Goal: Task Accomplishment & Management: Manage account settings

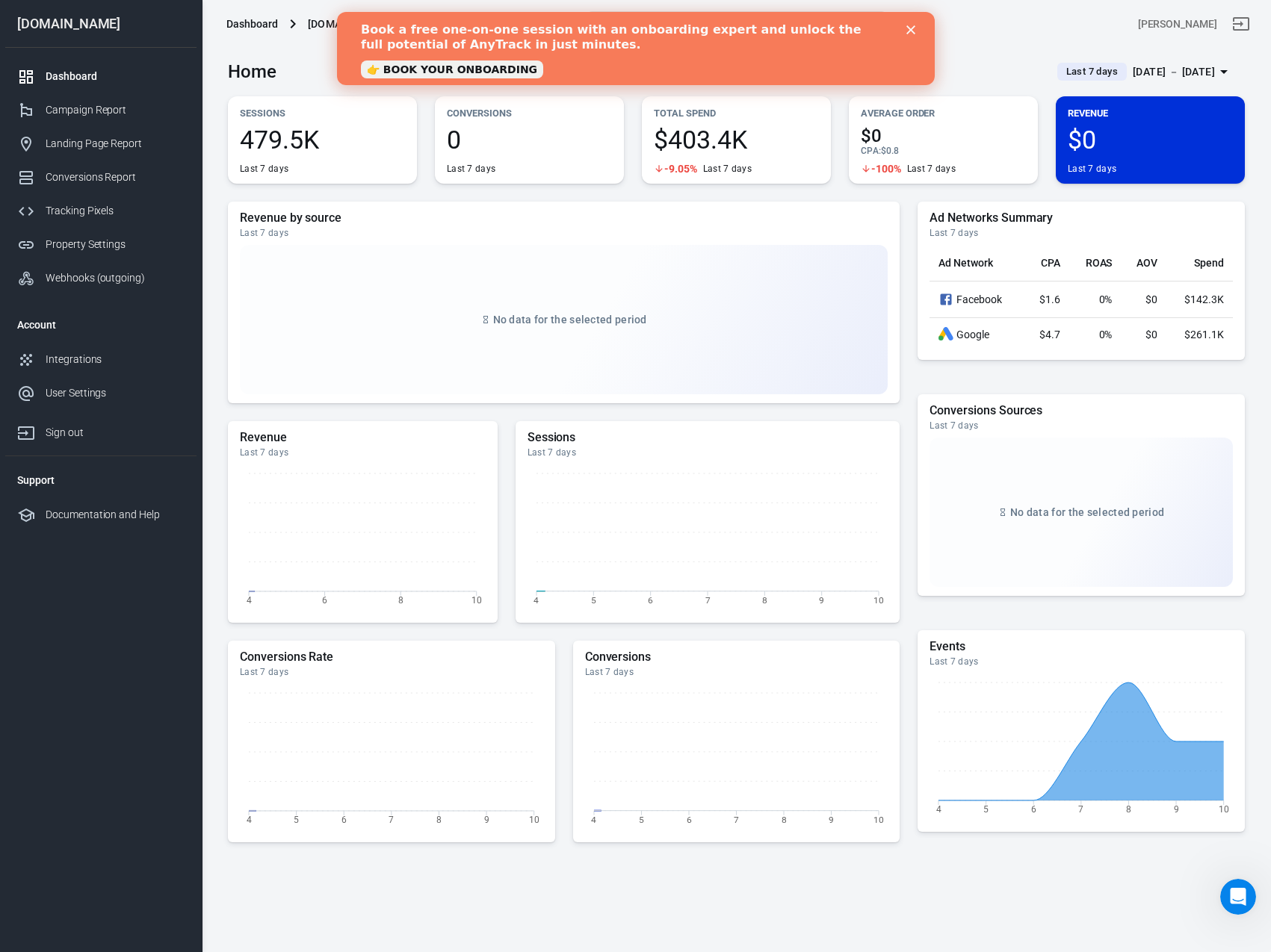
click at [909, 28] on icon "Close" at bounding box center [910, 30] width 9 height 9
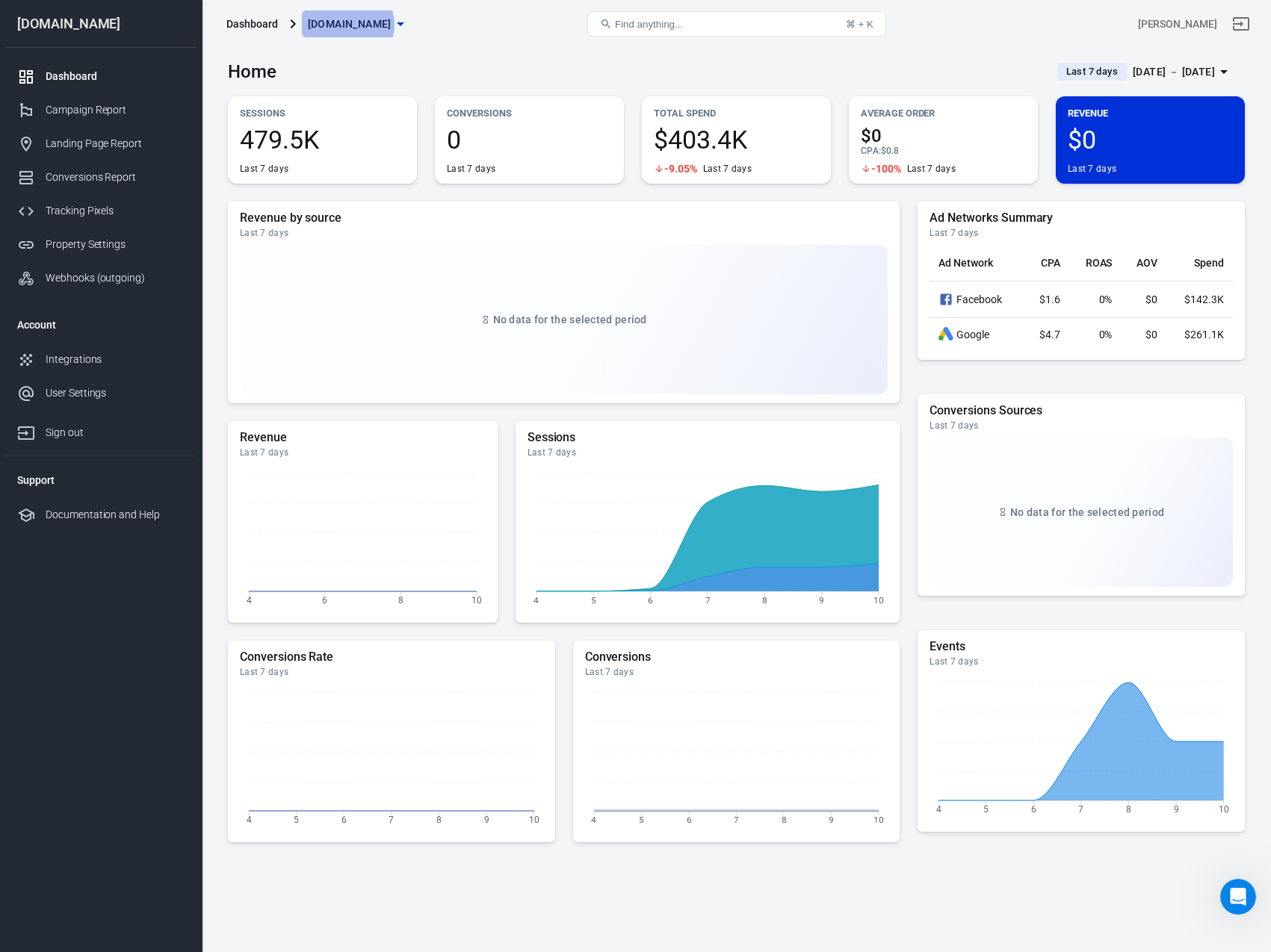
click at [345, 25] on span "[DOMAIN_NAME]" at bounding box center [349, 25] width 83 height 19
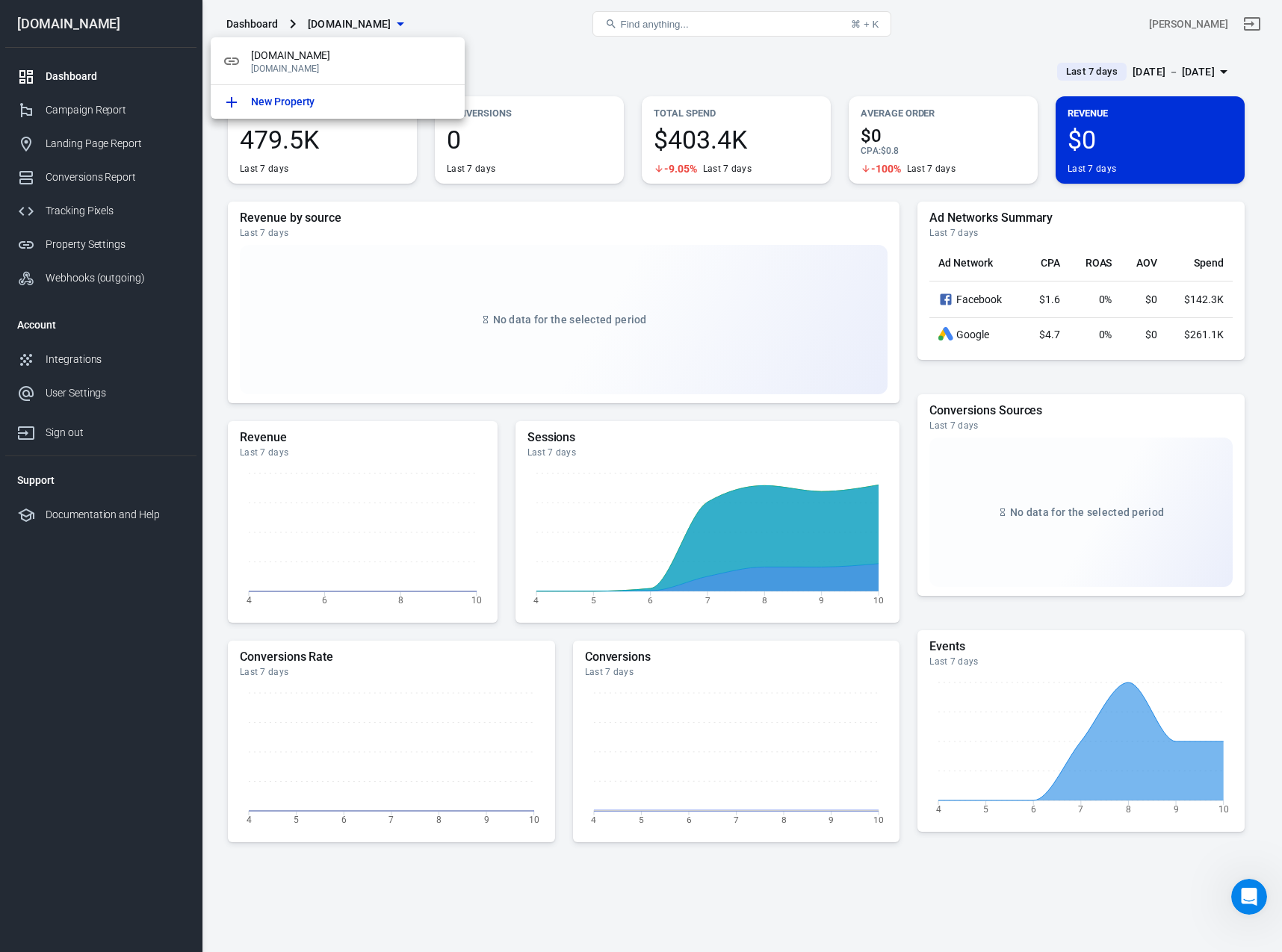
click at [573, 46] on div at bounding box center [641, 476] width 1282 height 952
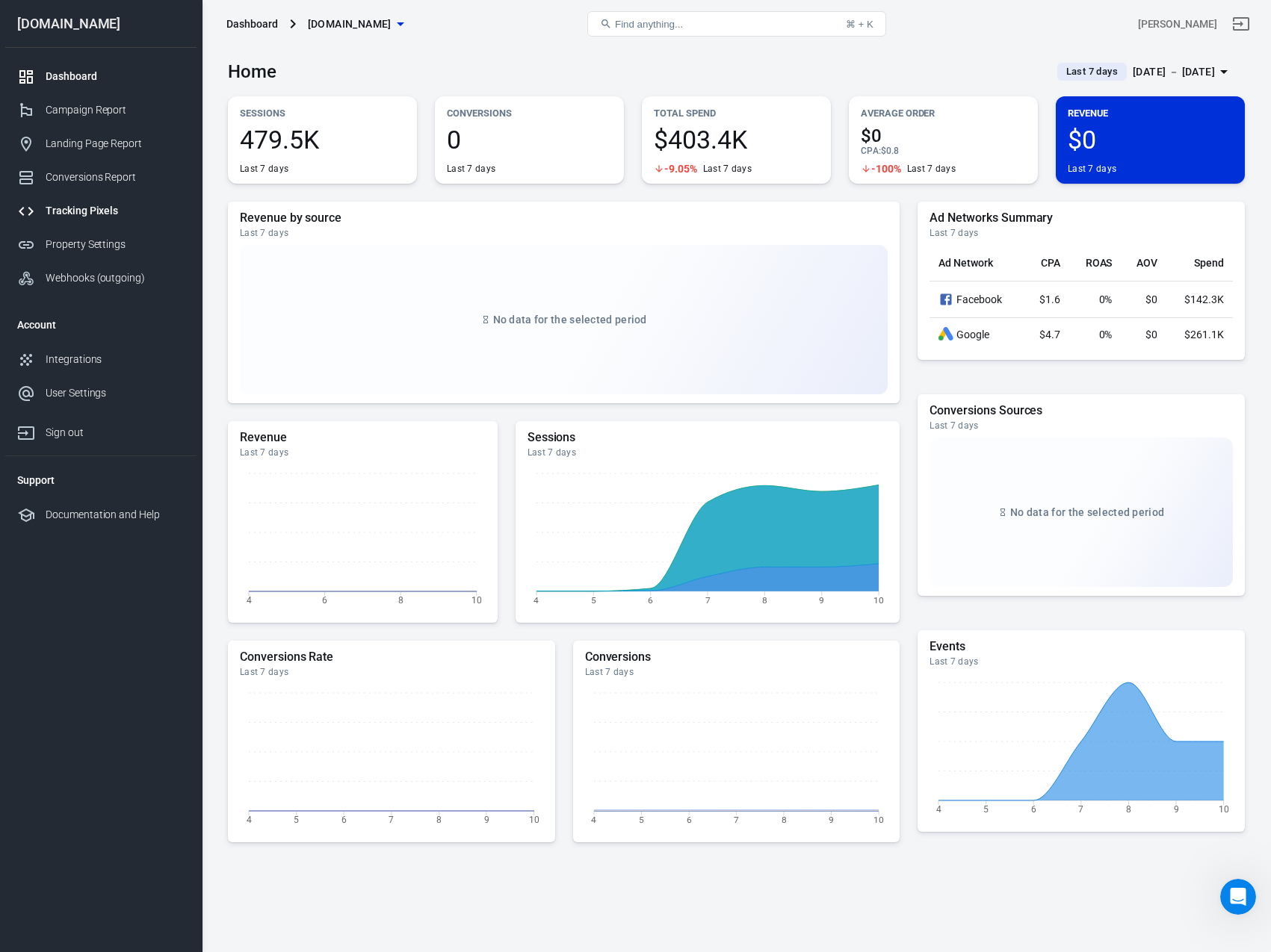
click at [56, 221] on link "Tracking Pixels" at bounding box center [100, 211] width 191 height 34
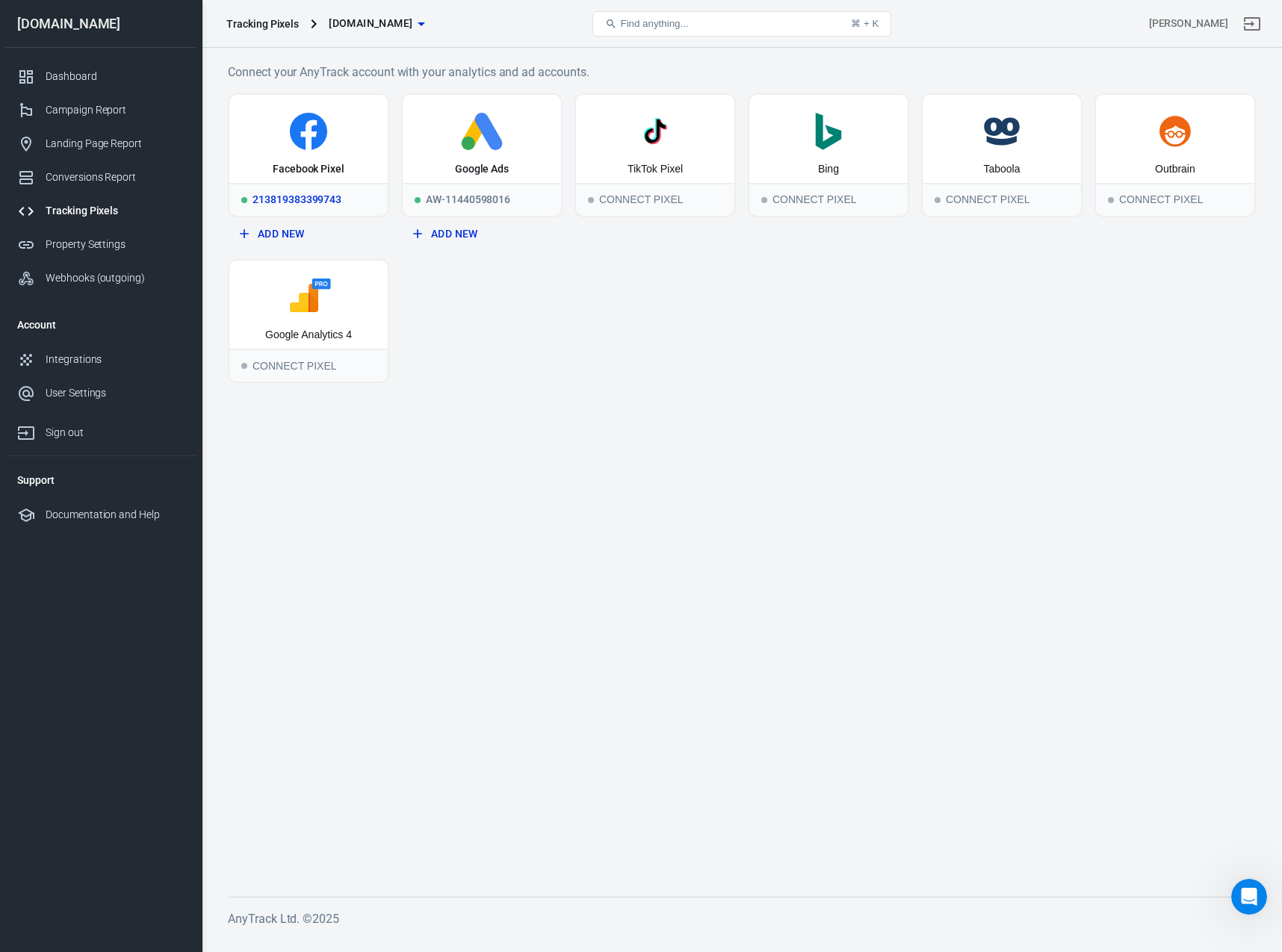
click at [317, 143] on icon at bounding box center [309, 132] width 37 height 37
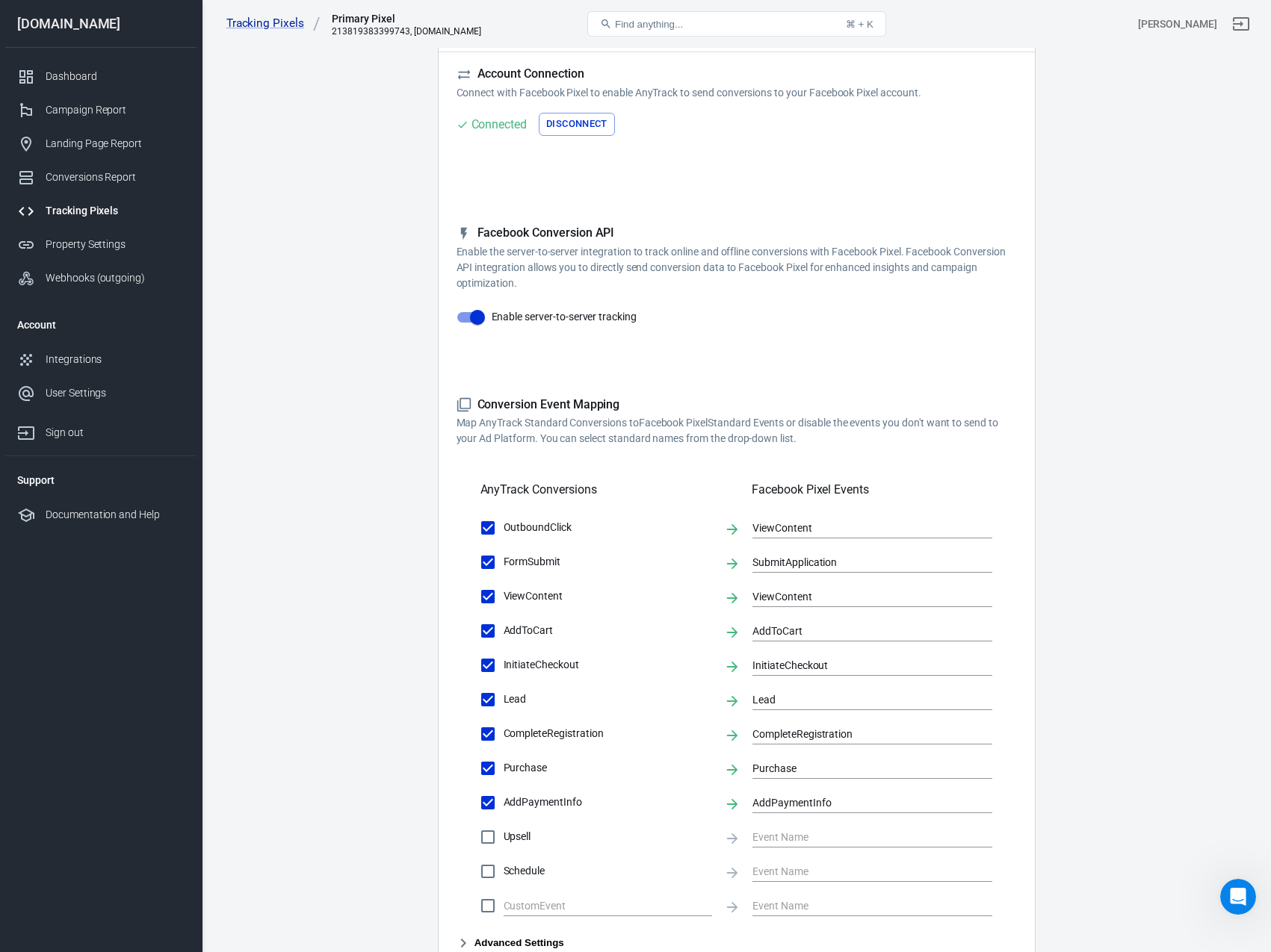
scroll to position [364, 0]
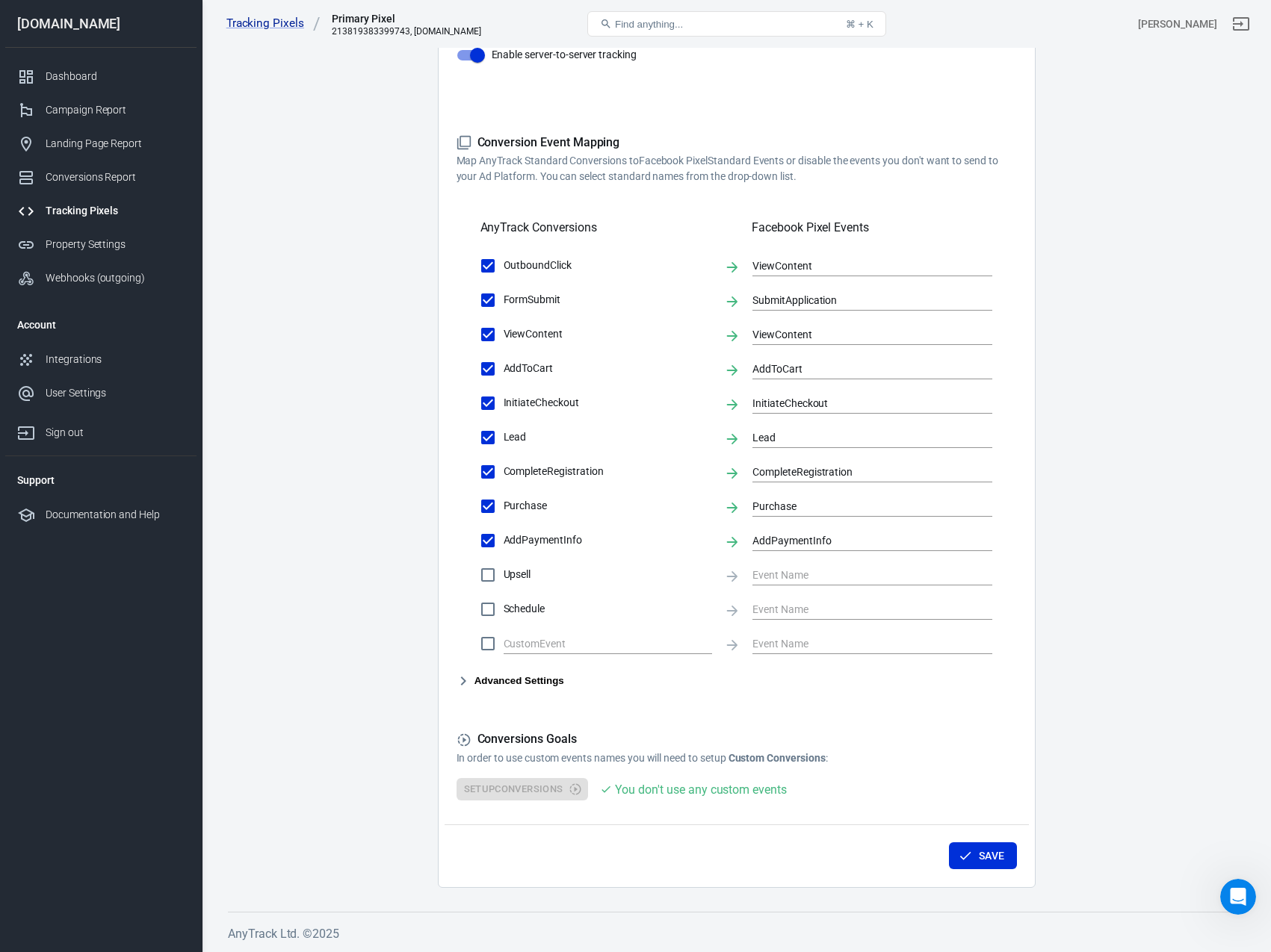
click at [465, 680] on icon "button" at bounding box center [462, 681] width 5 height 9
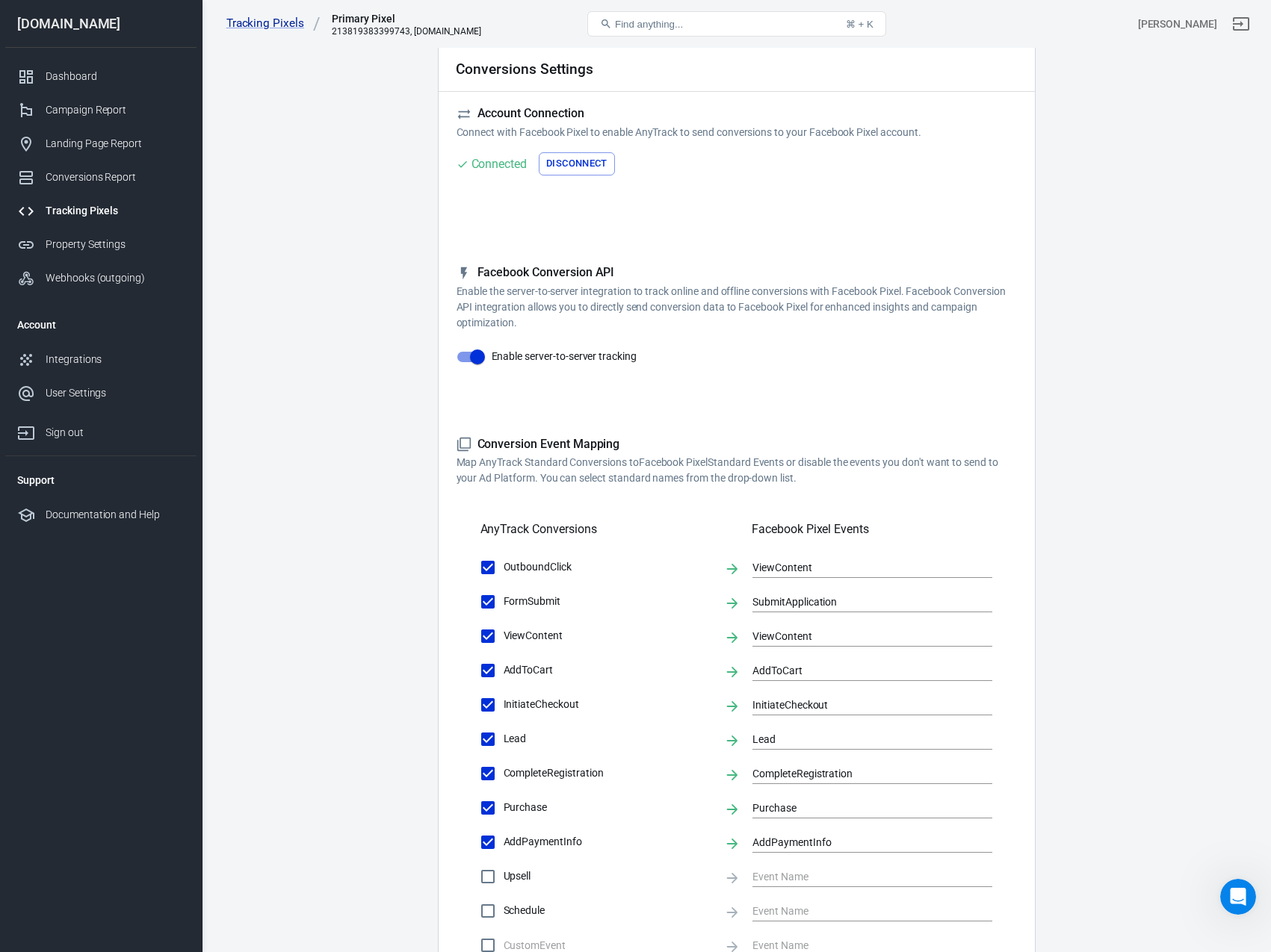
scroll to position [0, 0]
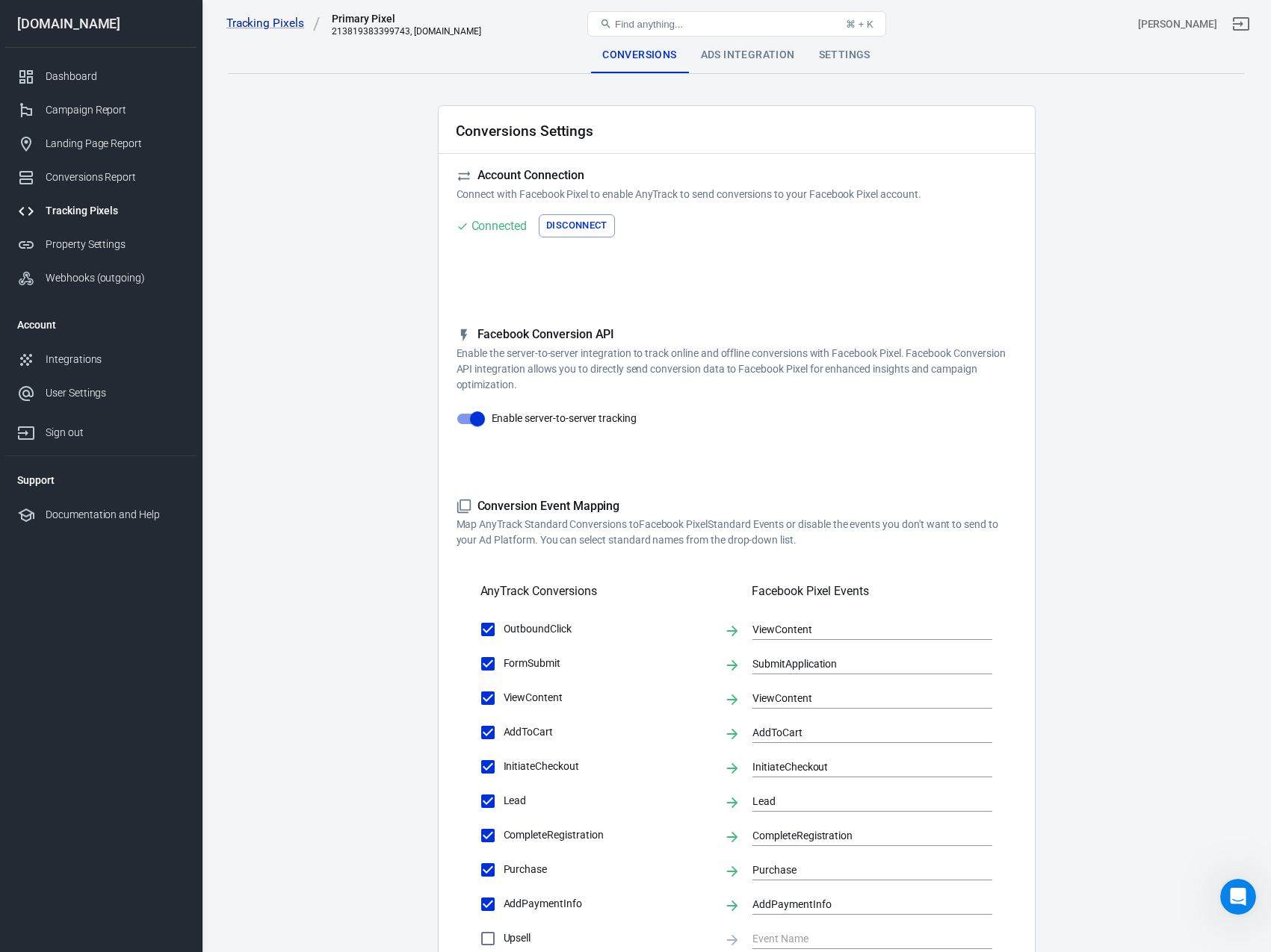
click at [749, 58] on div "Ads Integration" at bounding box center [747, 55] width 118 height 36
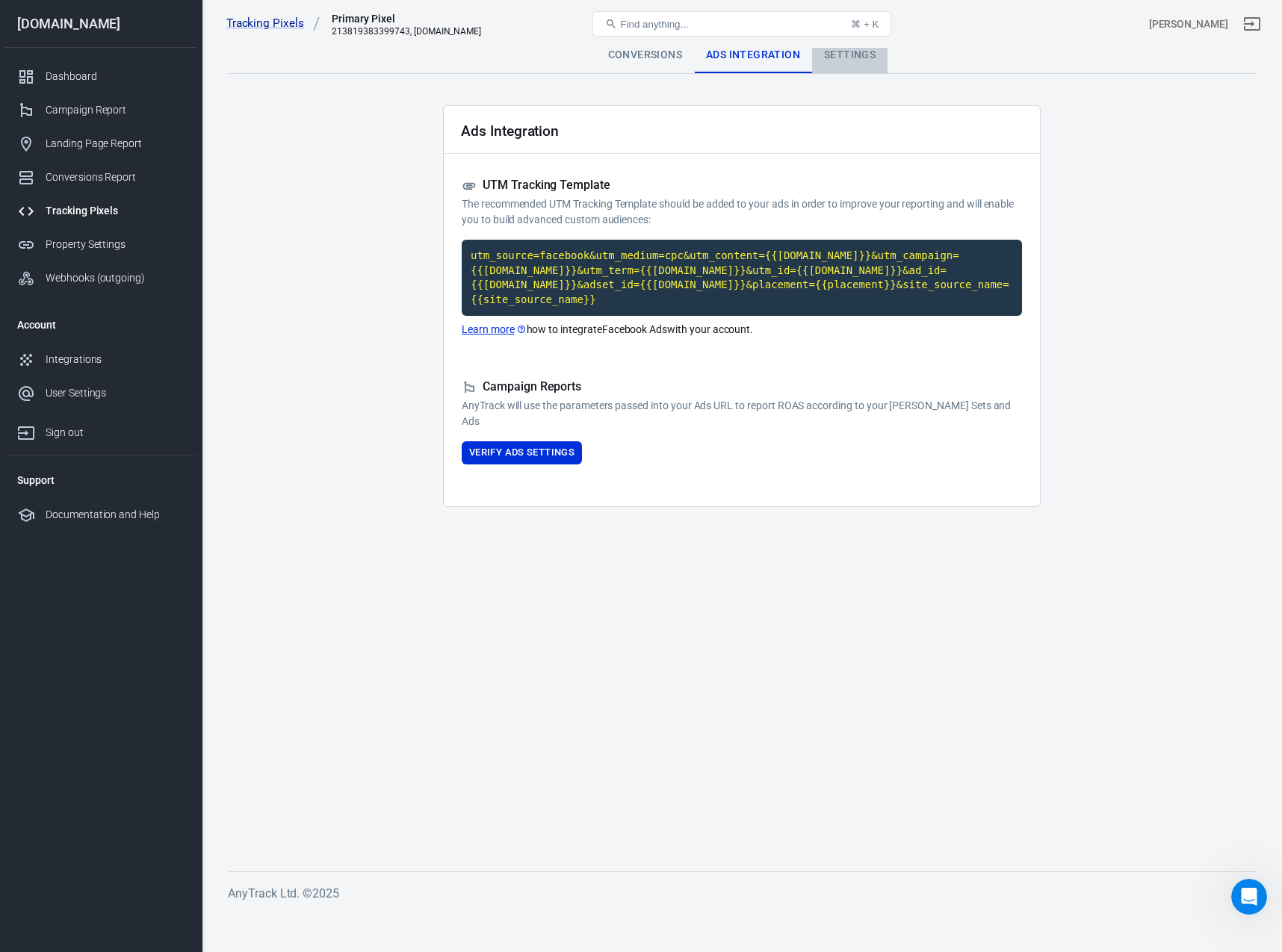
click at [870, 48] on div "Settings" at bounding box center [849, 55] width 76 height 36
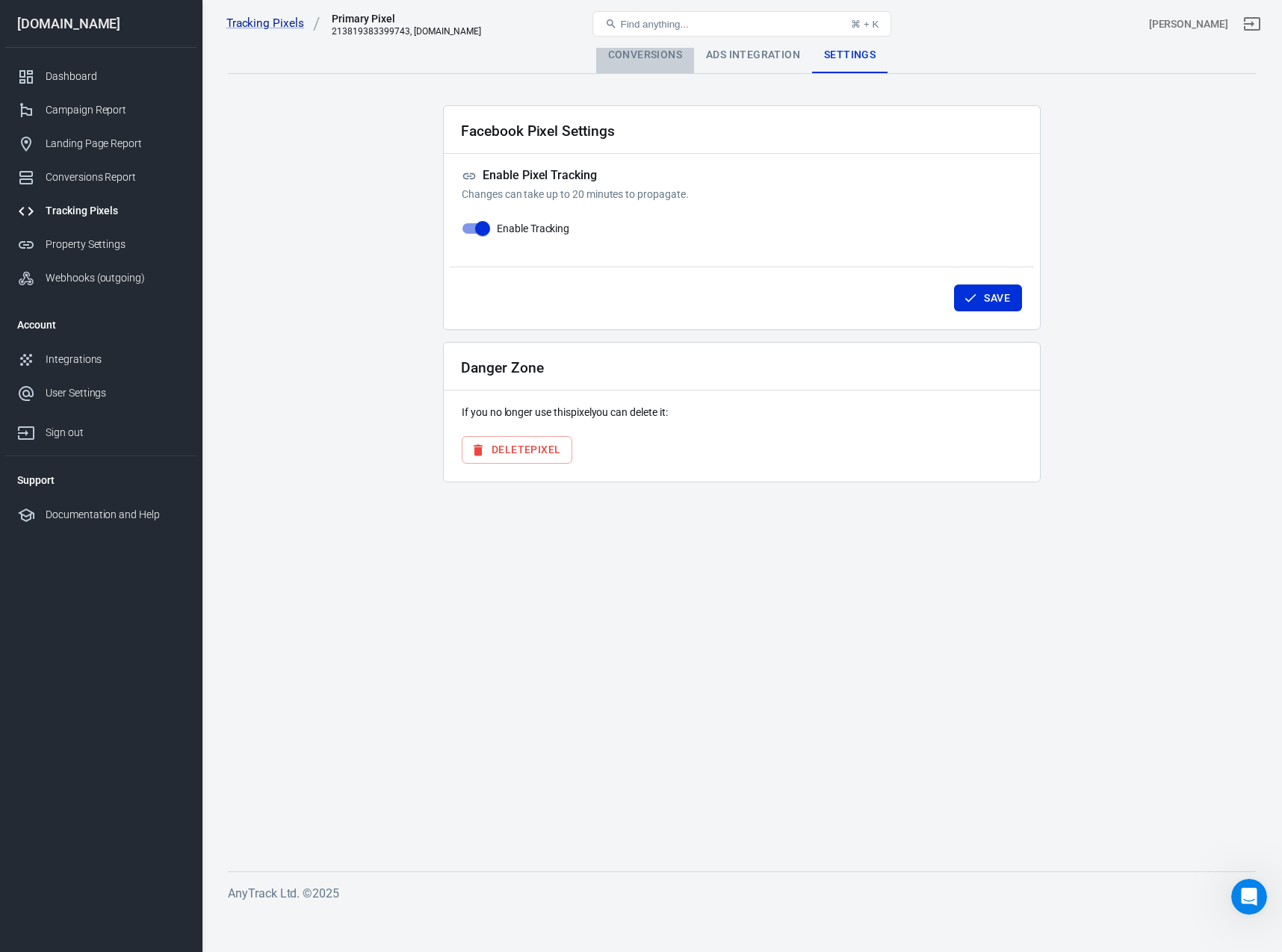
click at [619, 54] on div "Conversions" at bounding box center [644, 55] width 98 height 36
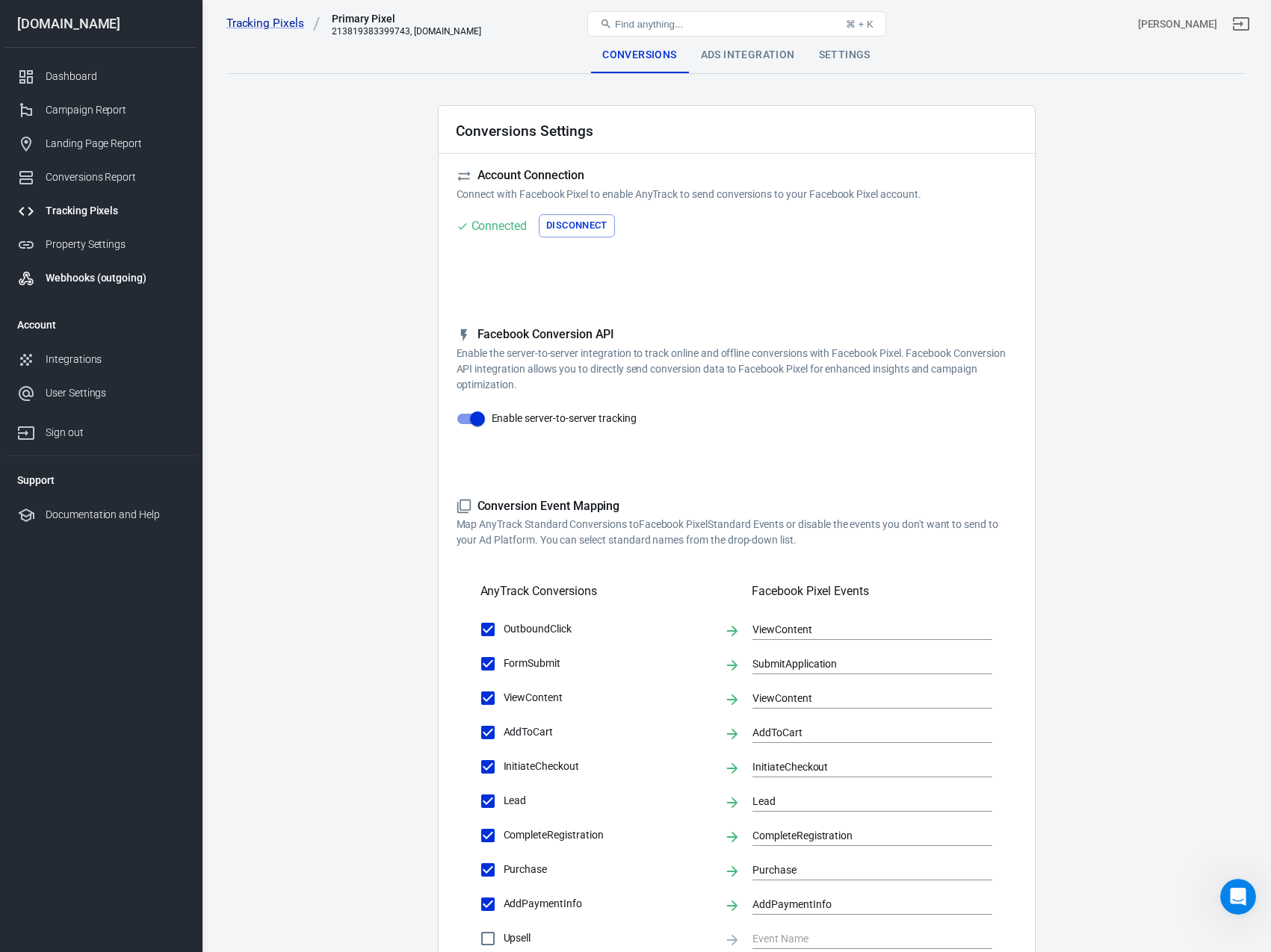
click at [82, 280] on div "Webhooks (outgoing)" at bounding box center [115, 278] width 139 height 15
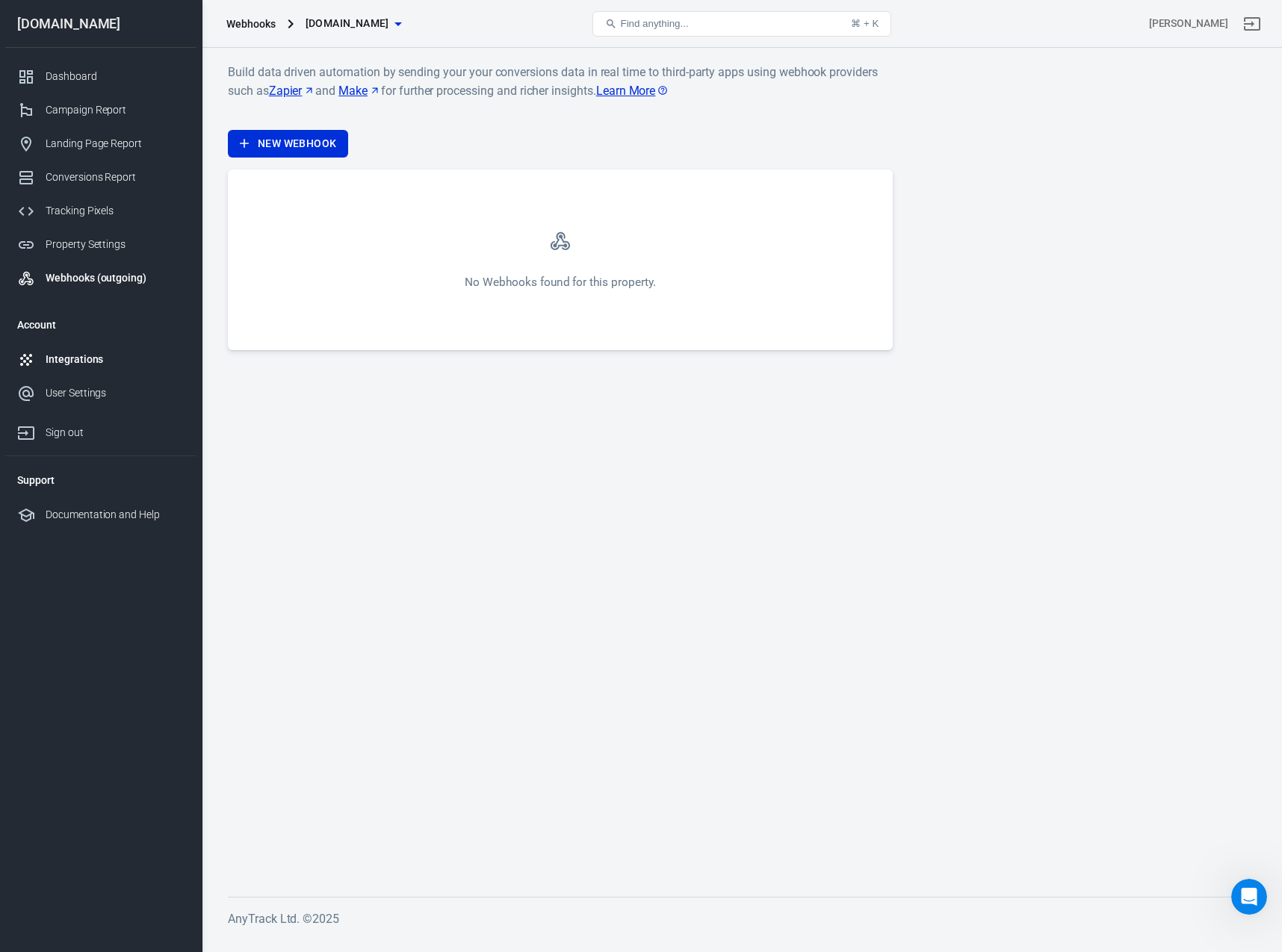
click at [65, 354] on div "Integrations" at bounding box center [115, 360] width 139 height 15
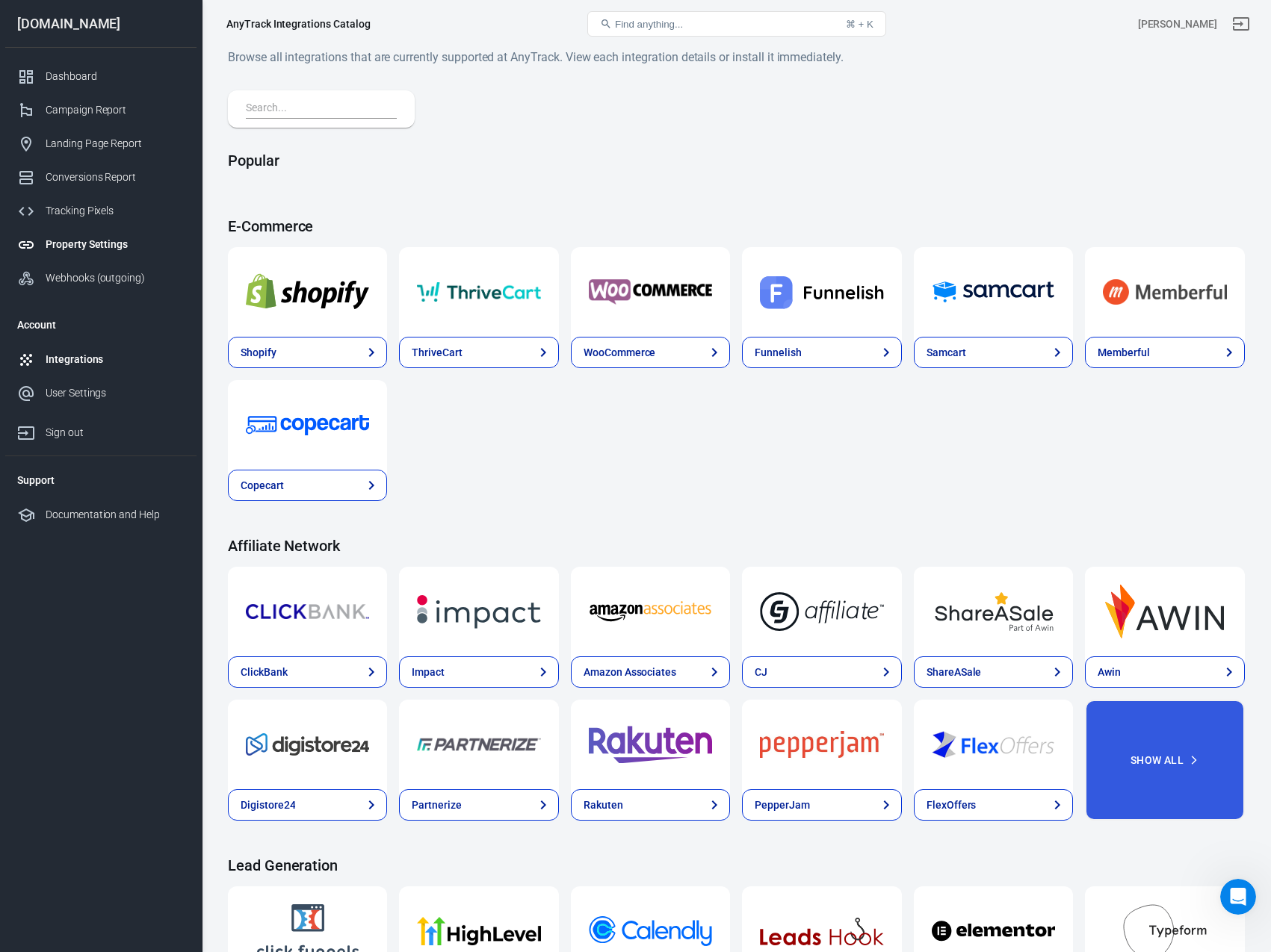
click at [76, 235] on link "Property Settings" at bounding box center [100, 245] width 191 height 34
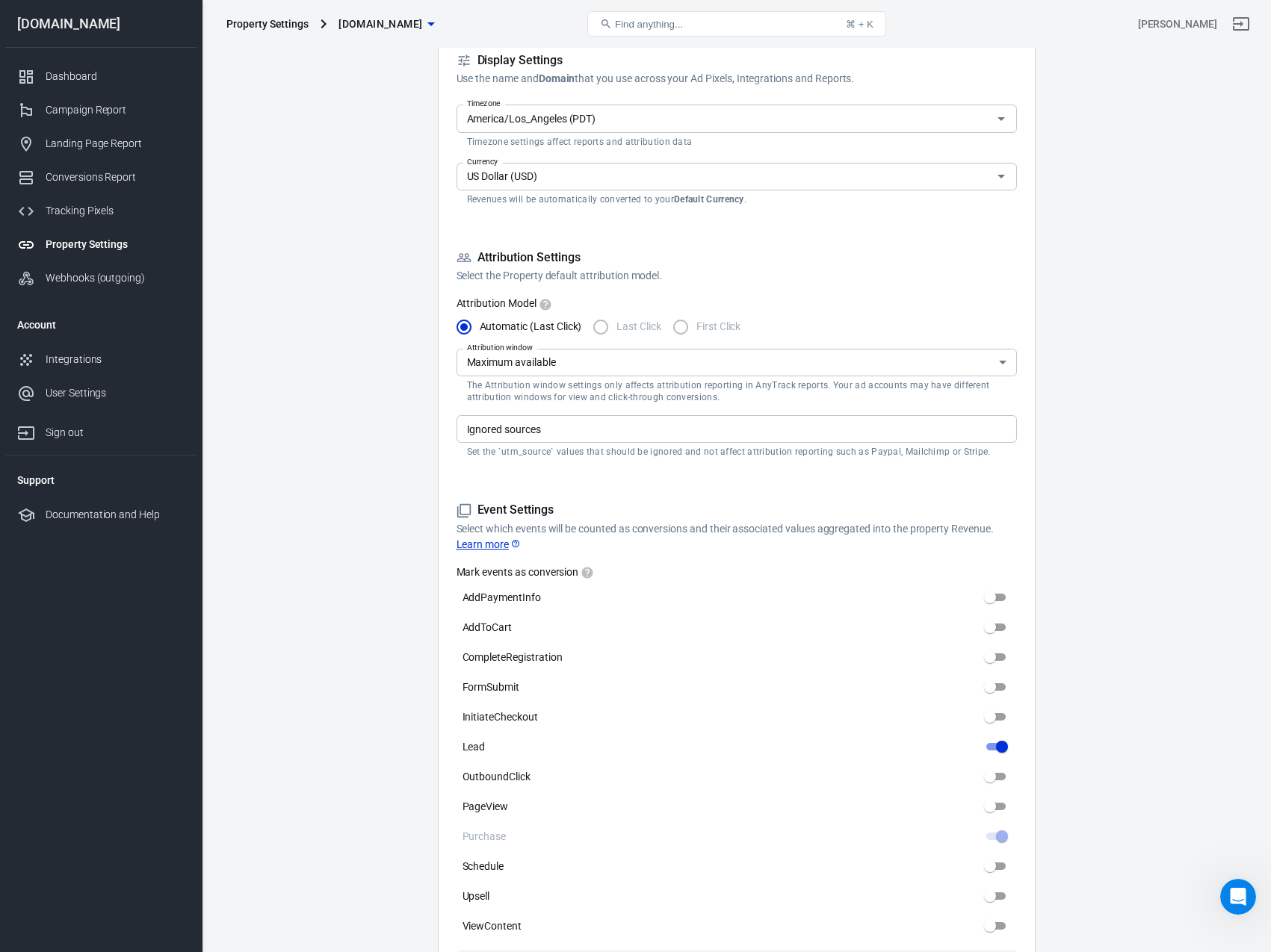
scroll to position [298, 0]
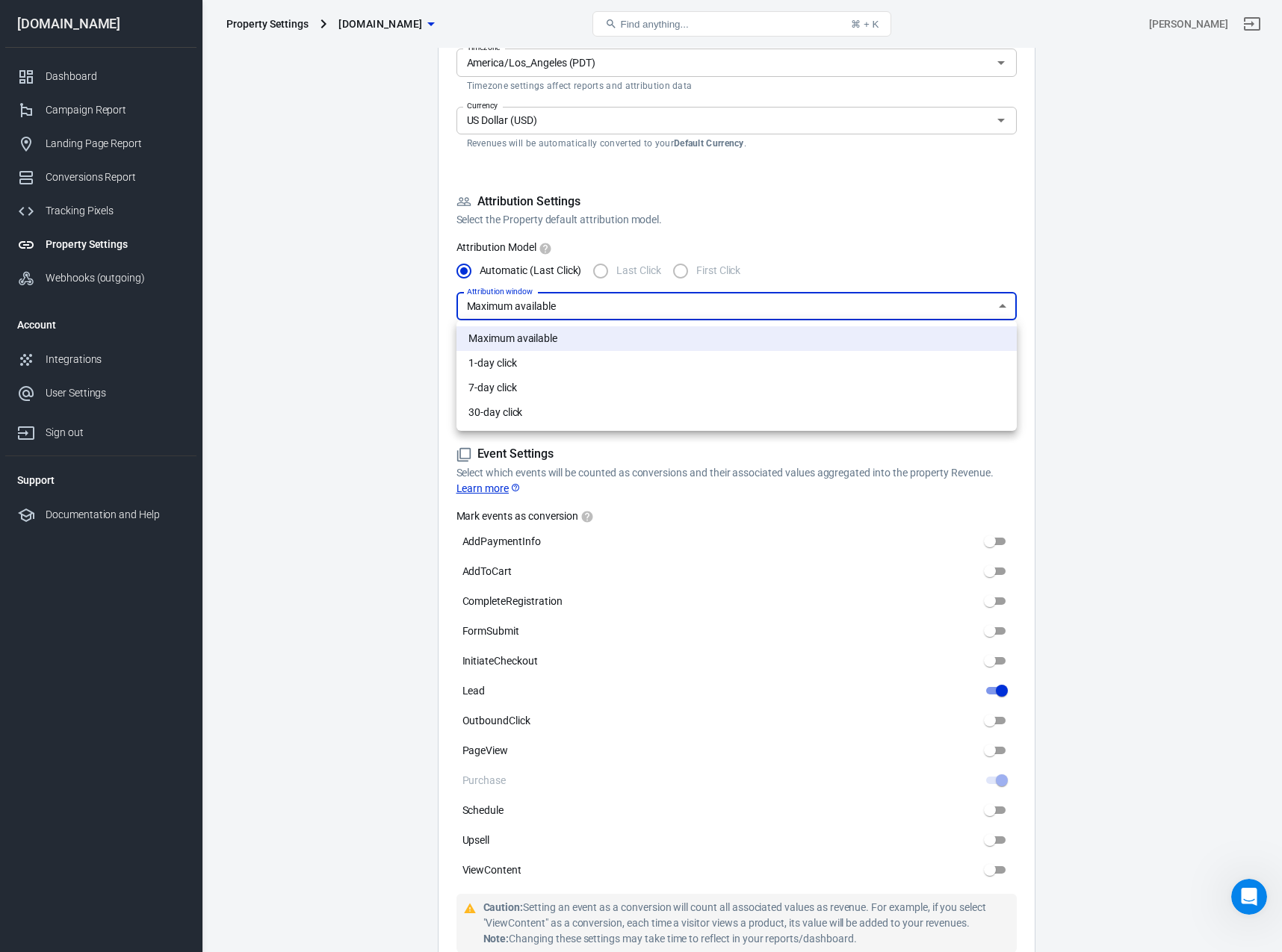
click at [993, 306] on body "Property Settings [DOMAIN_NAME] Find anything... ⌘ + K [PERSON_NAME] [DOMAIN_NA…" at bounding box center [641, 727] width 1282 height 1956
click at [994, 305] on div at bounding box center [641, 476] width 1282 height 952
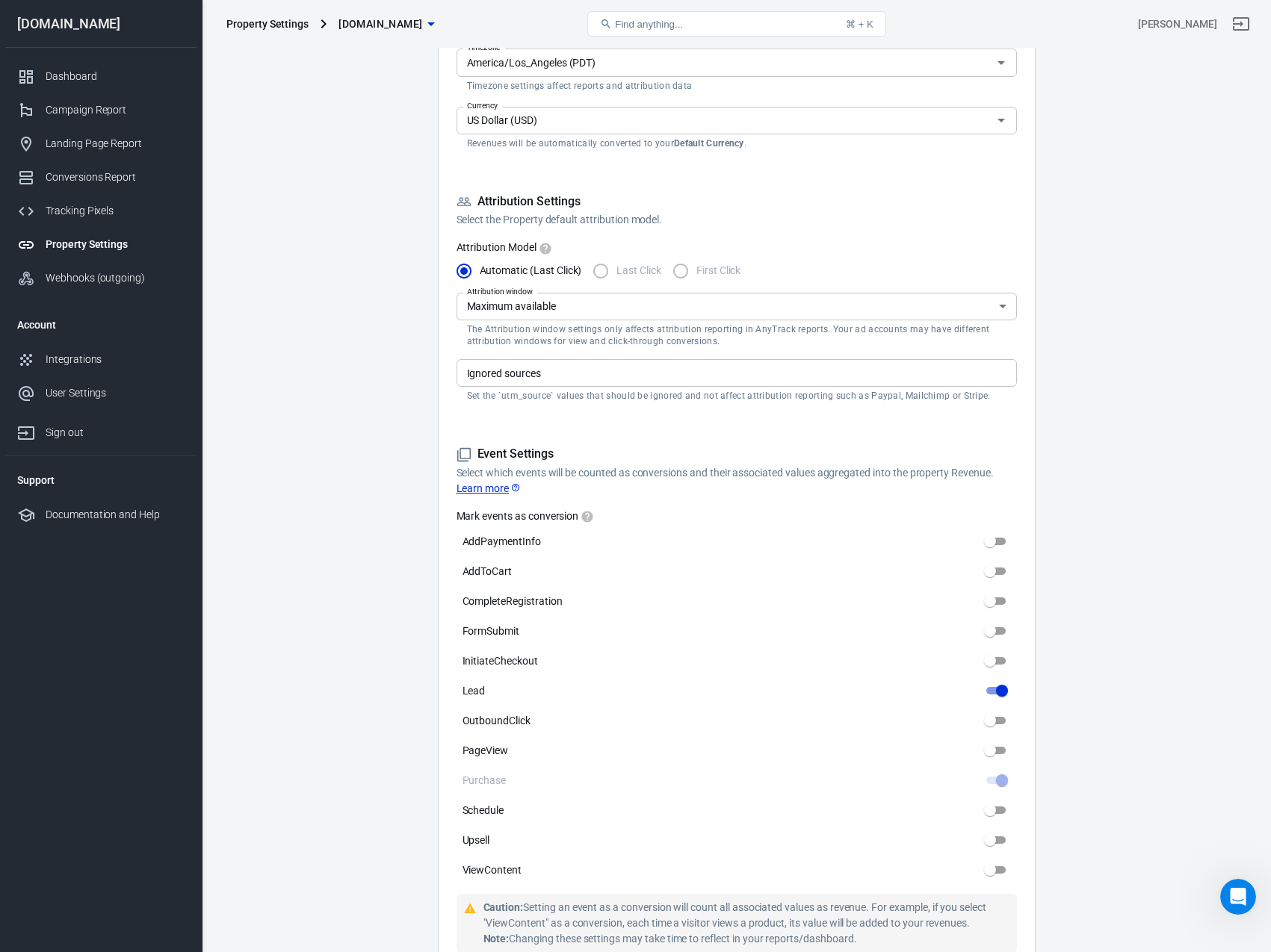
click at [373, 338] on main "Auto Scan Tracking Script Settings Property Settings Name [DOMAIN_NAME] Name Wh…" at bounding box center [736, 689] width 1017 height 1902
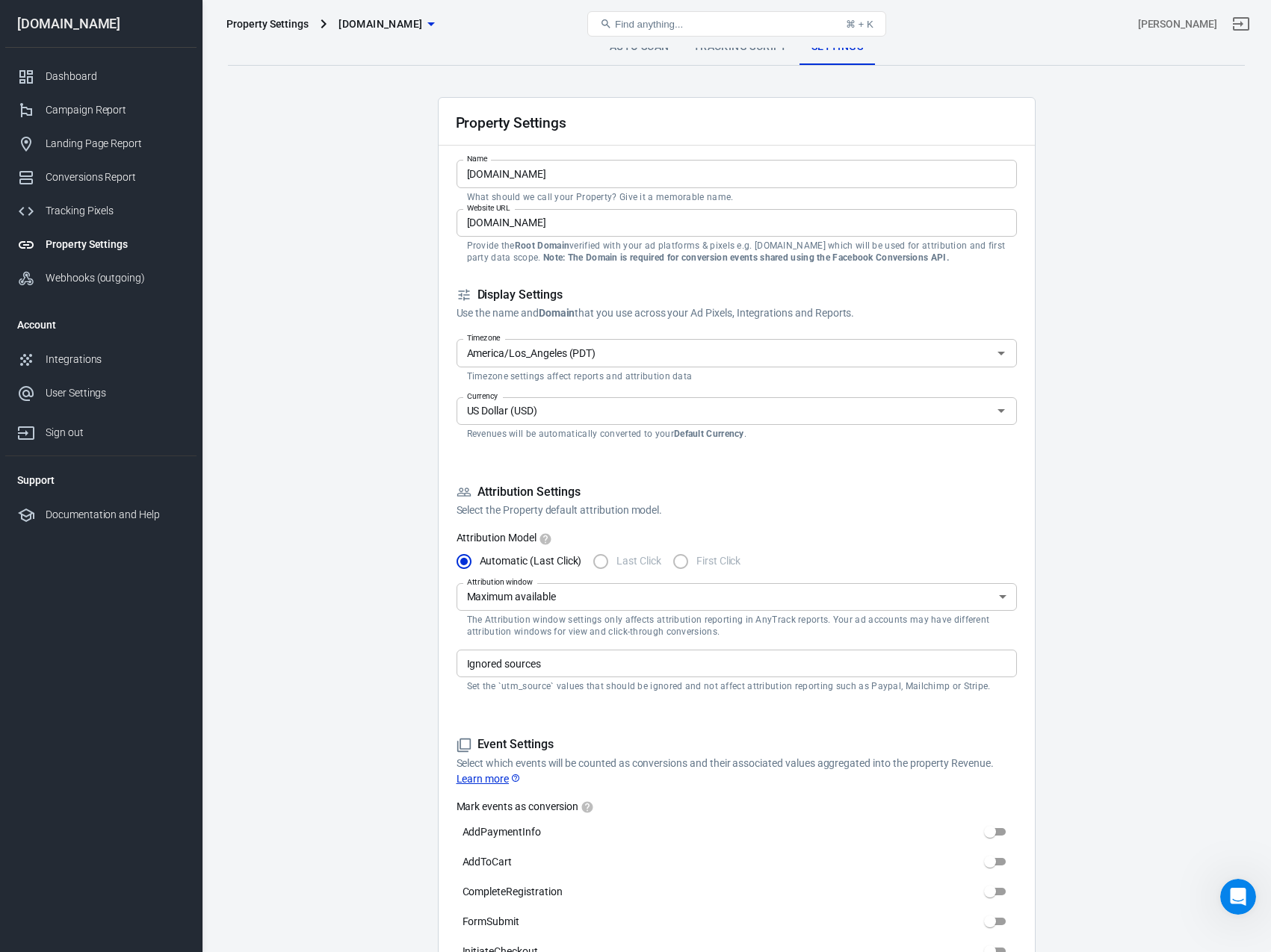
scroll to position [0, 0]
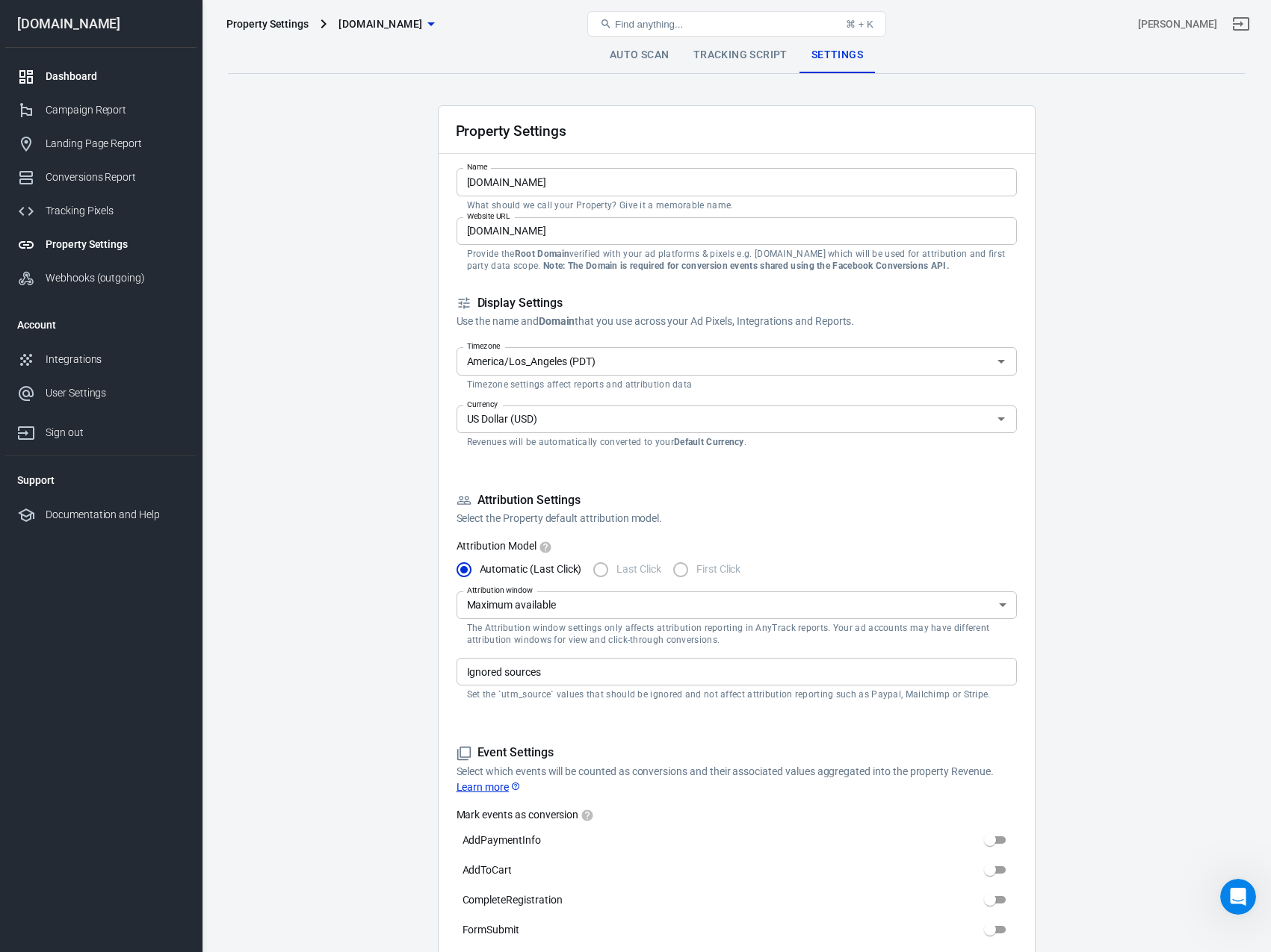
click at [78, 73] on div "Dashboard" at bounding box center [115, 76] width 139 height 15
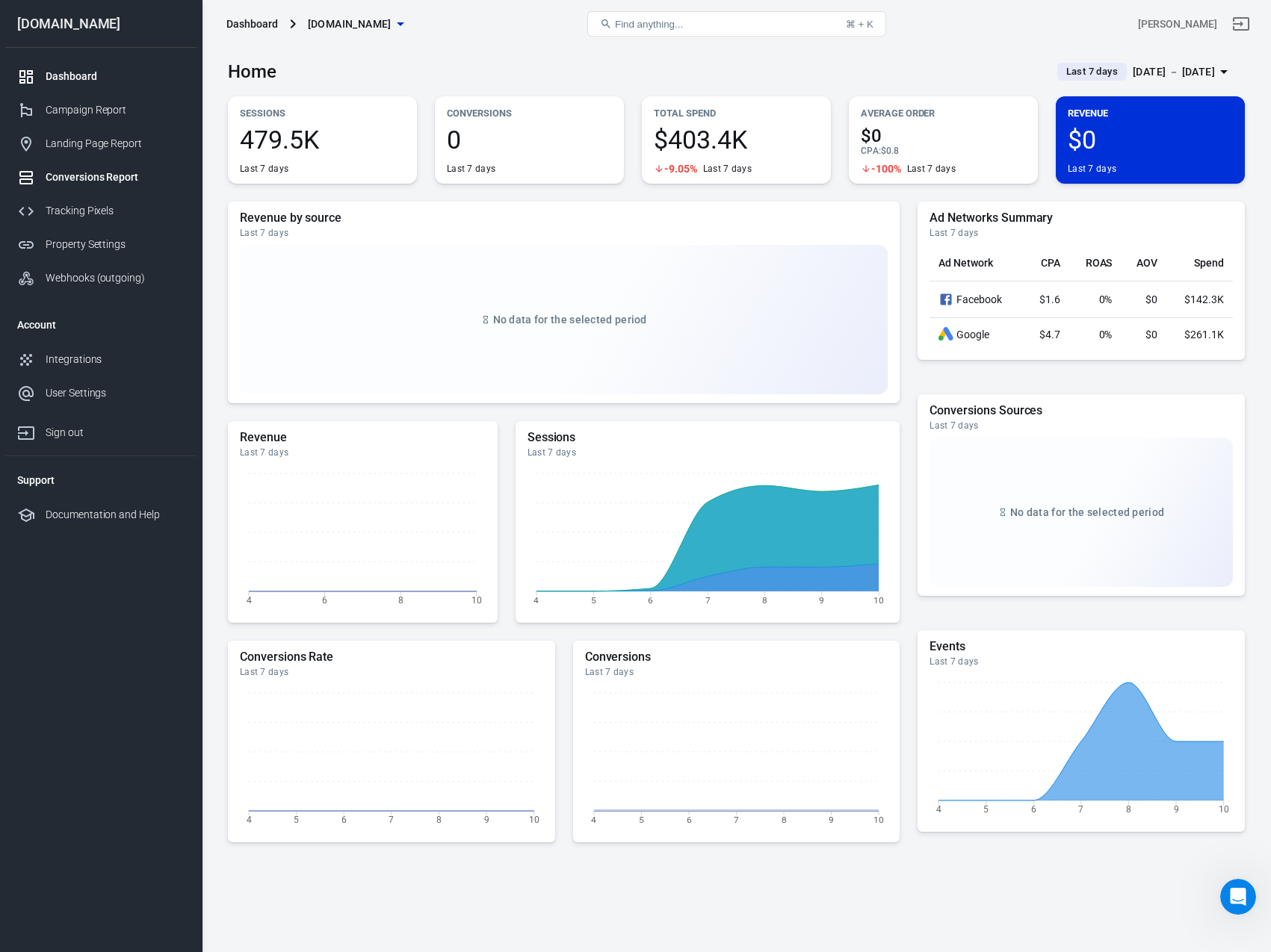
click at [94, 173] on div "Conversions Report" at bounding box center [115, 177] width 139 height 15
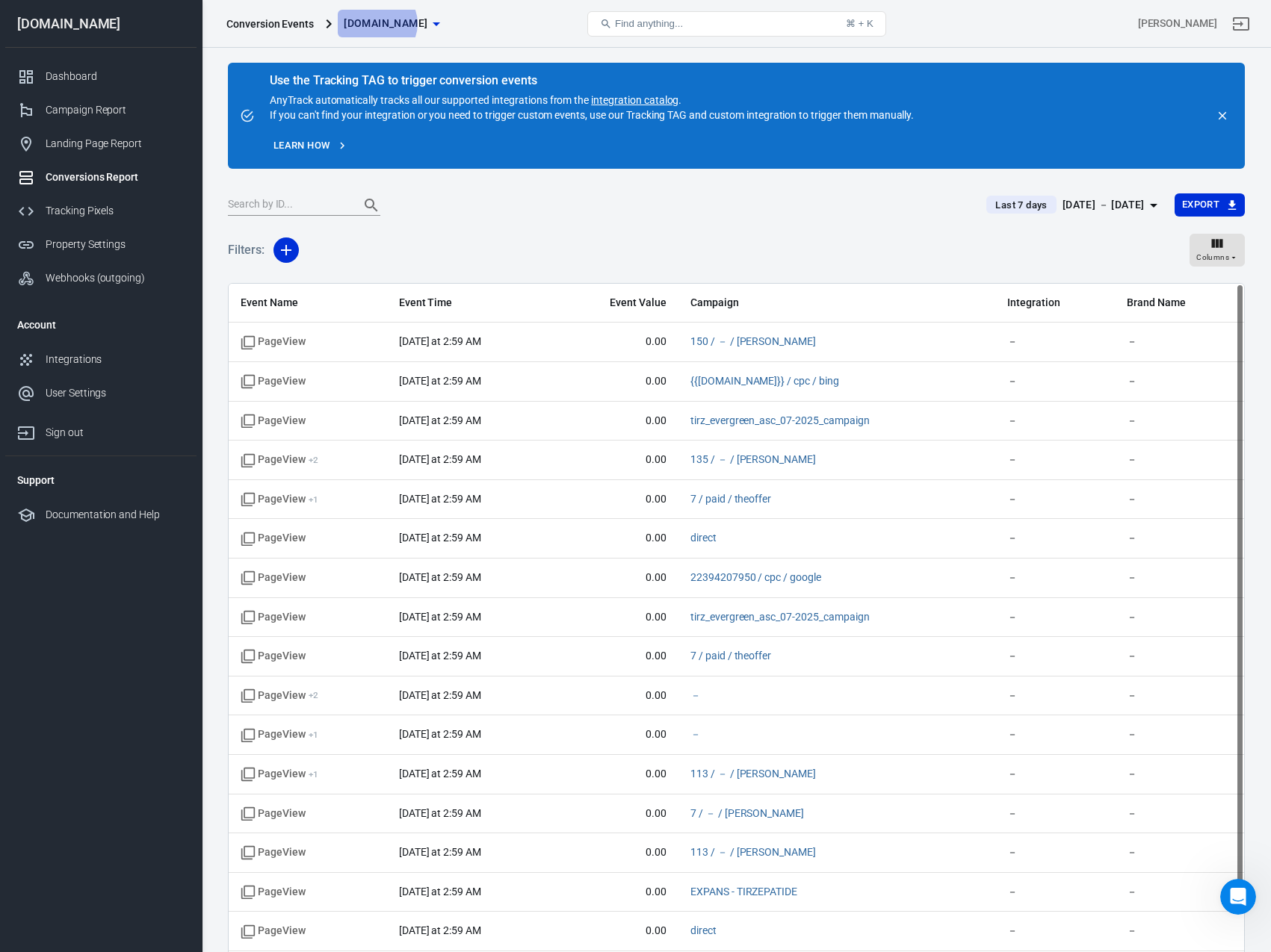
click at [374, 23] on span "[DOMAIN_NAME]" at bounding box center [385, 24] width 83 height 19
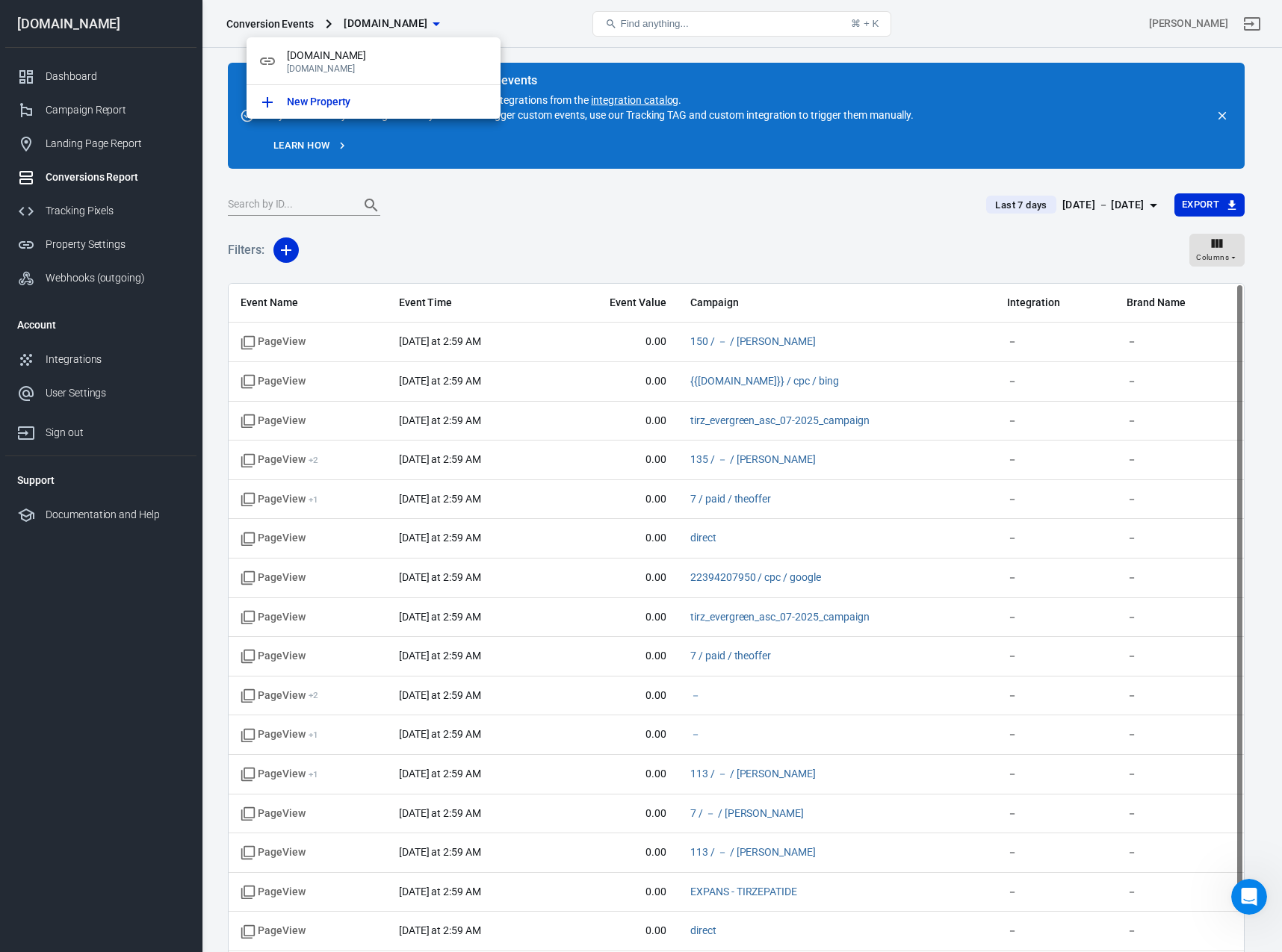
click at [471, 17] on div at bounding box center [641, 476] width 1282 height 952
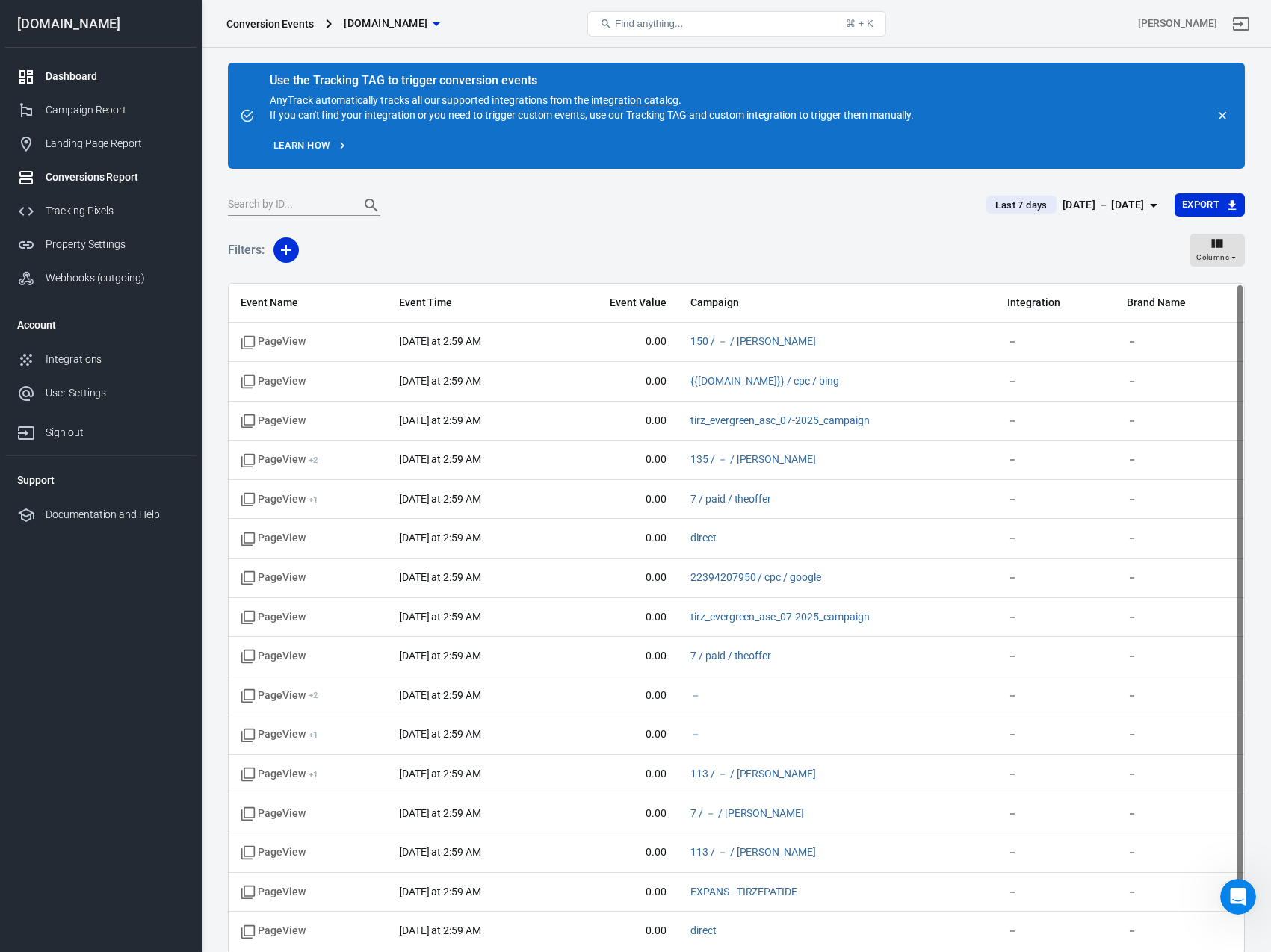
click at [62, 73] on div "Dashboard" at bounding box center [115, 76] width 139 height 15
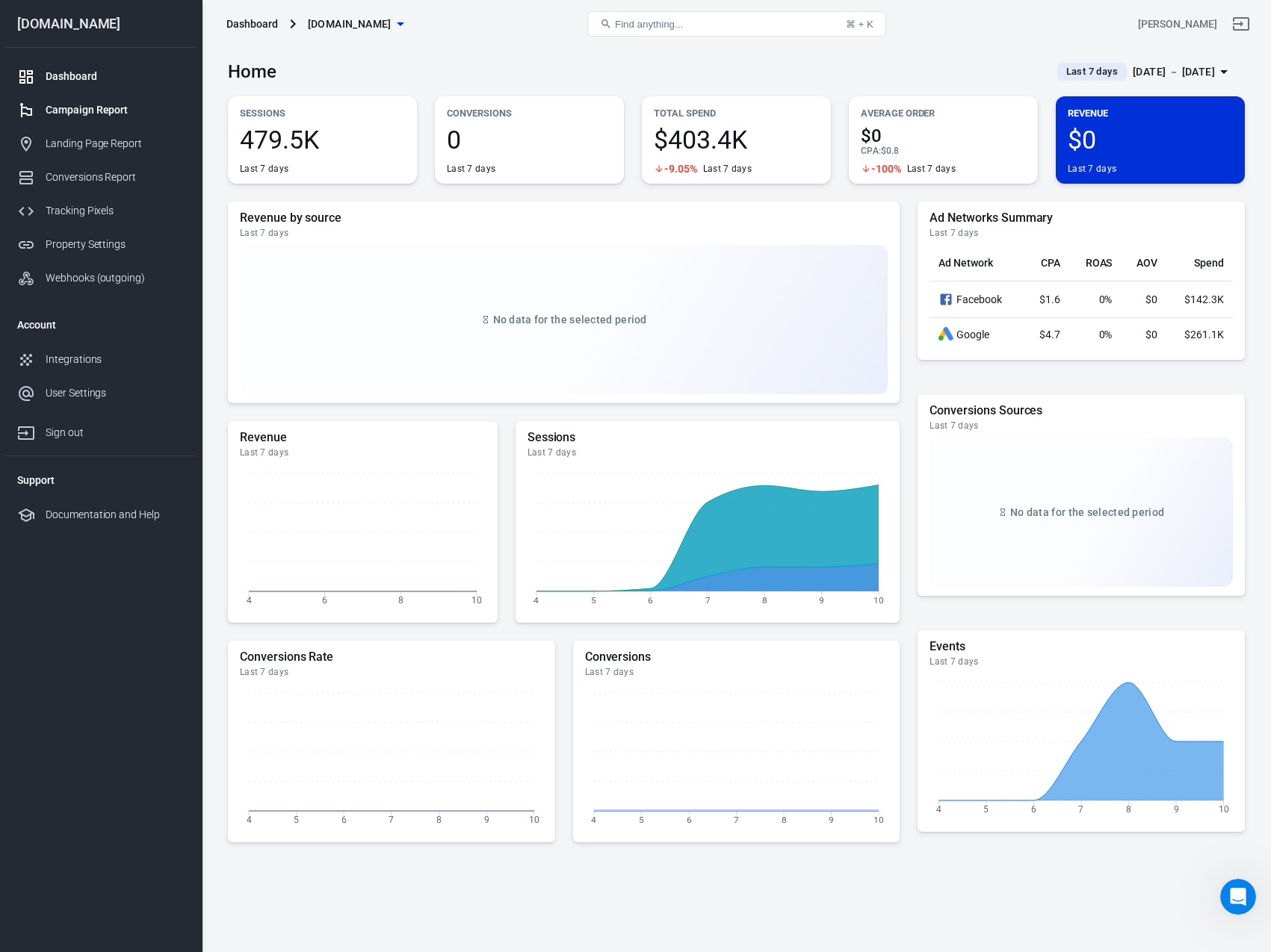
click at [59, 119] on link "Campaign Report" at bounding box center [100, 110] width 191 height 34
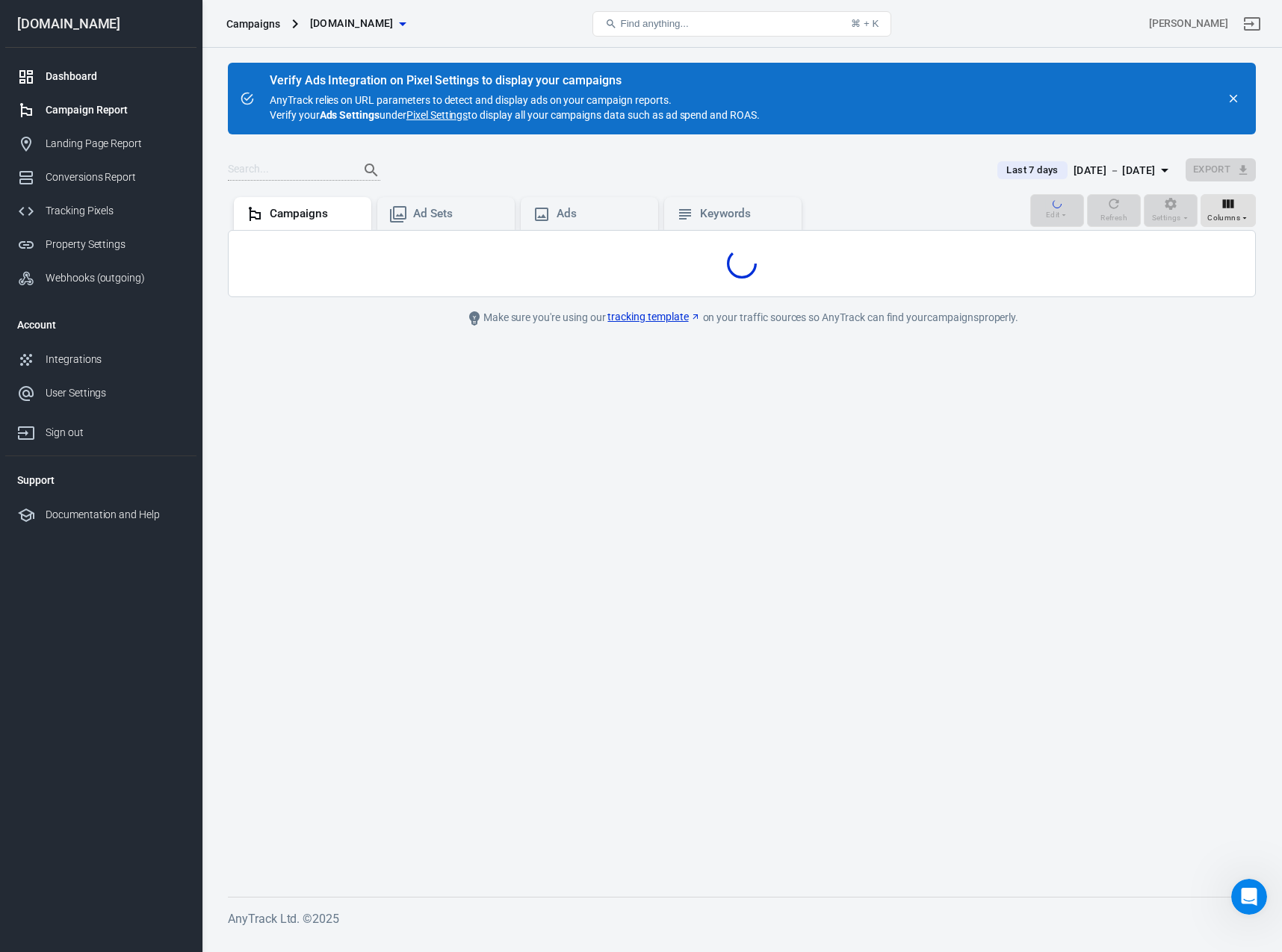
click at [89, 68] on link "Dashboard" at bounding box center [100, 76] width 191 height 34
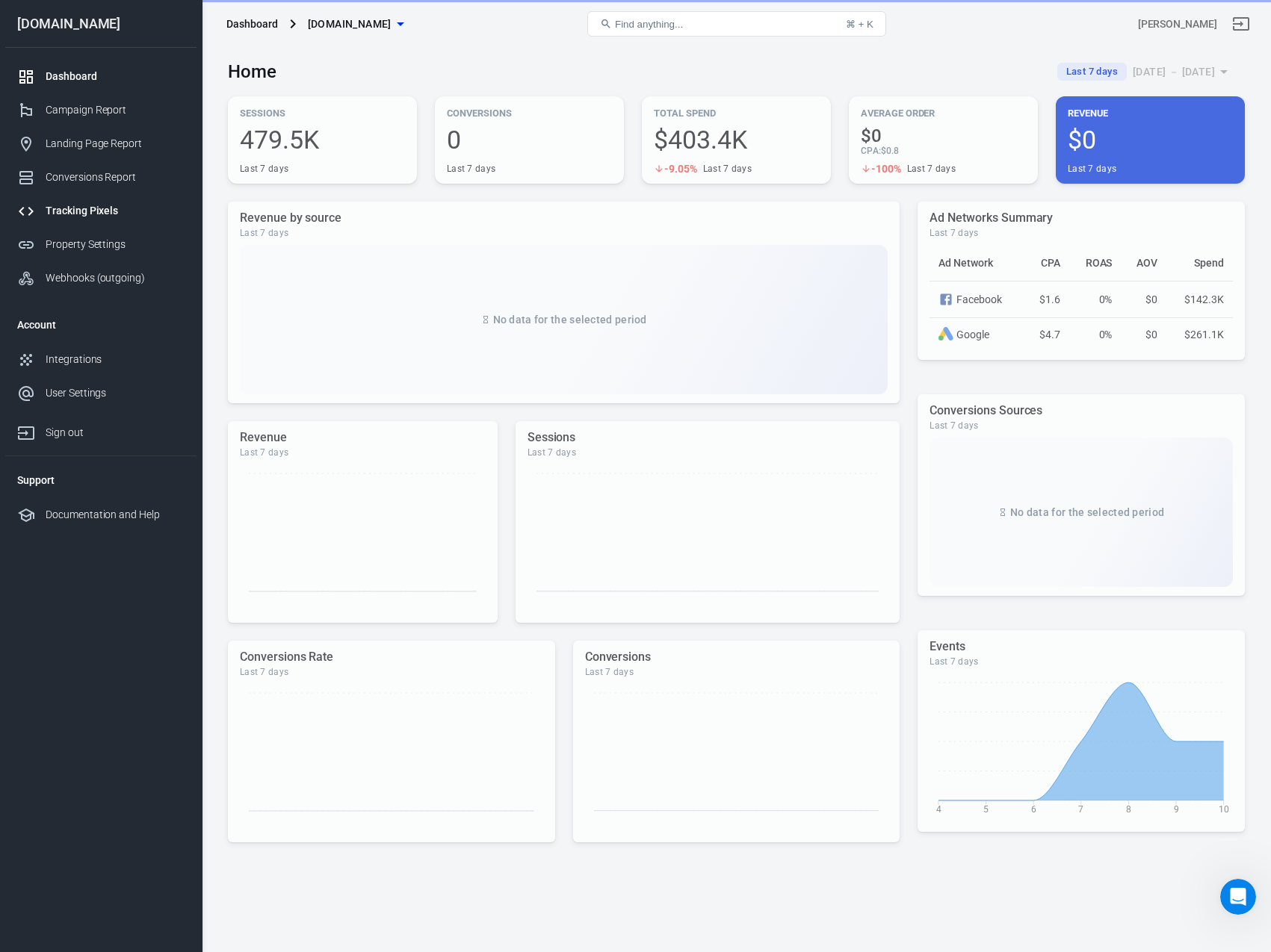
click at [94, 218] on div "Tracking Pixels" at bounding box center [115, 211] width 139 height 15
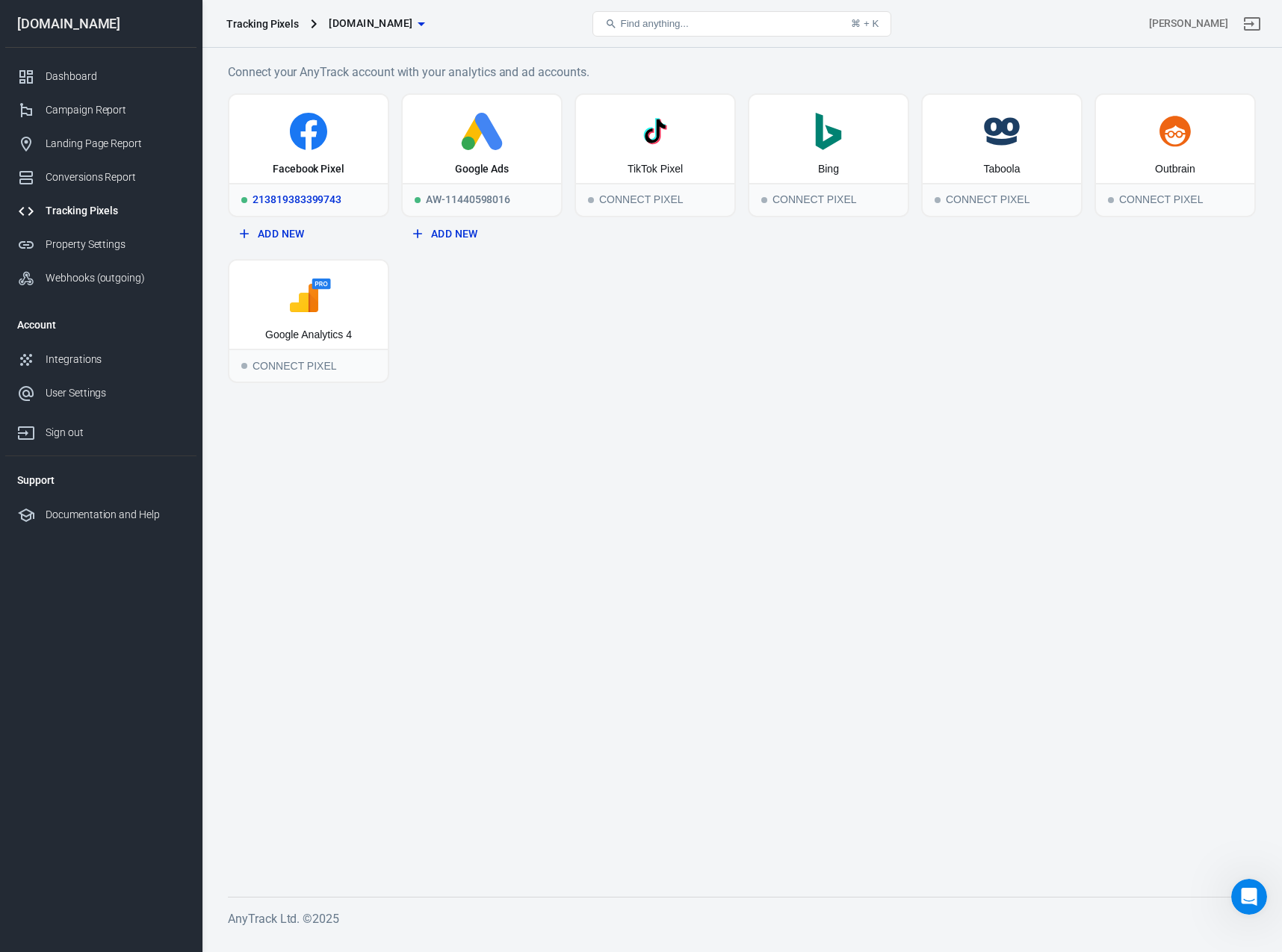
click at [315, 151] on div "Facebook Pixel" at bounding box center [309, 139] width 158 height 88
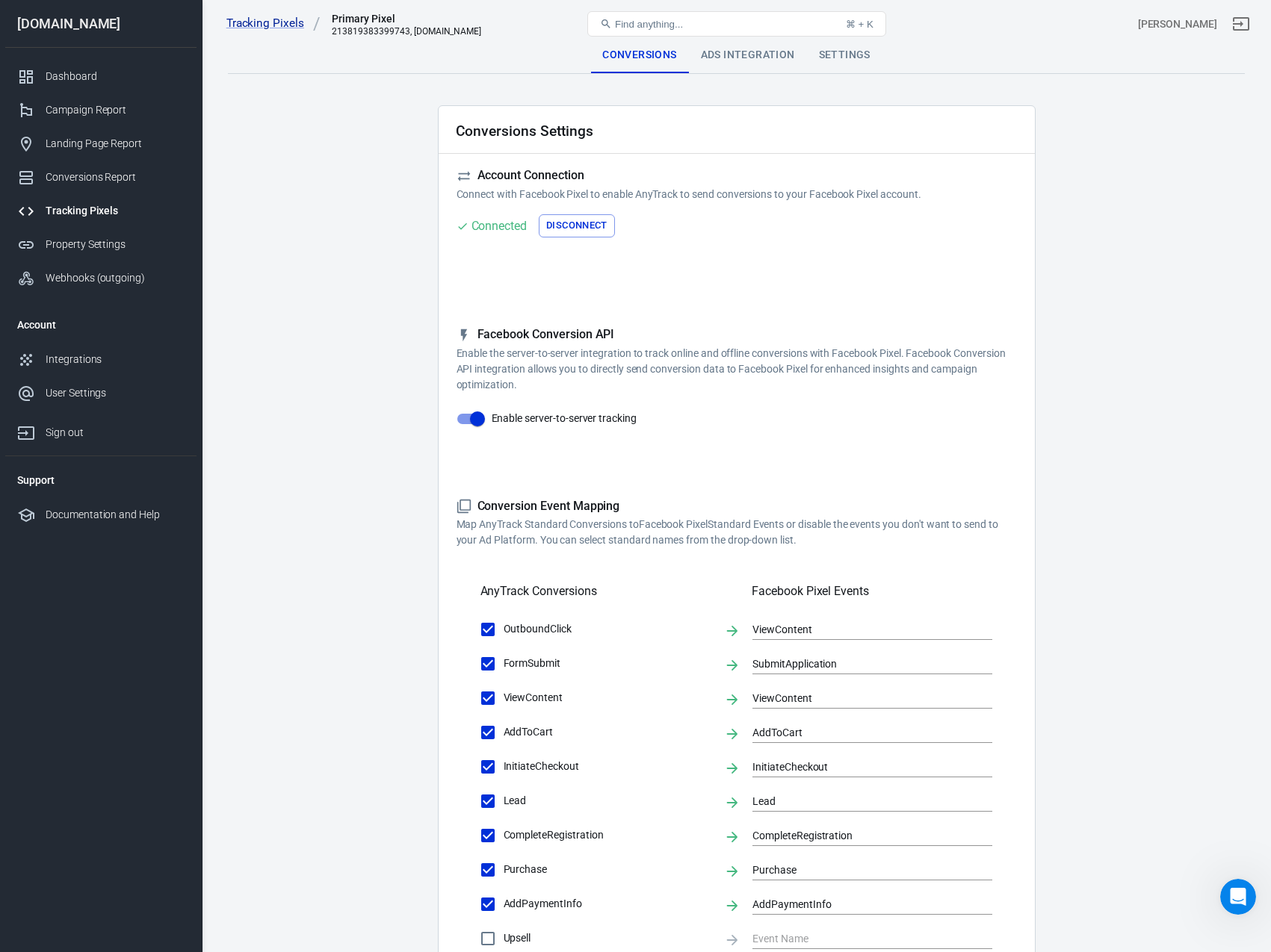
click at [820, 54] on div "Settings" at bounding box center [844, 55] width 76 height 36
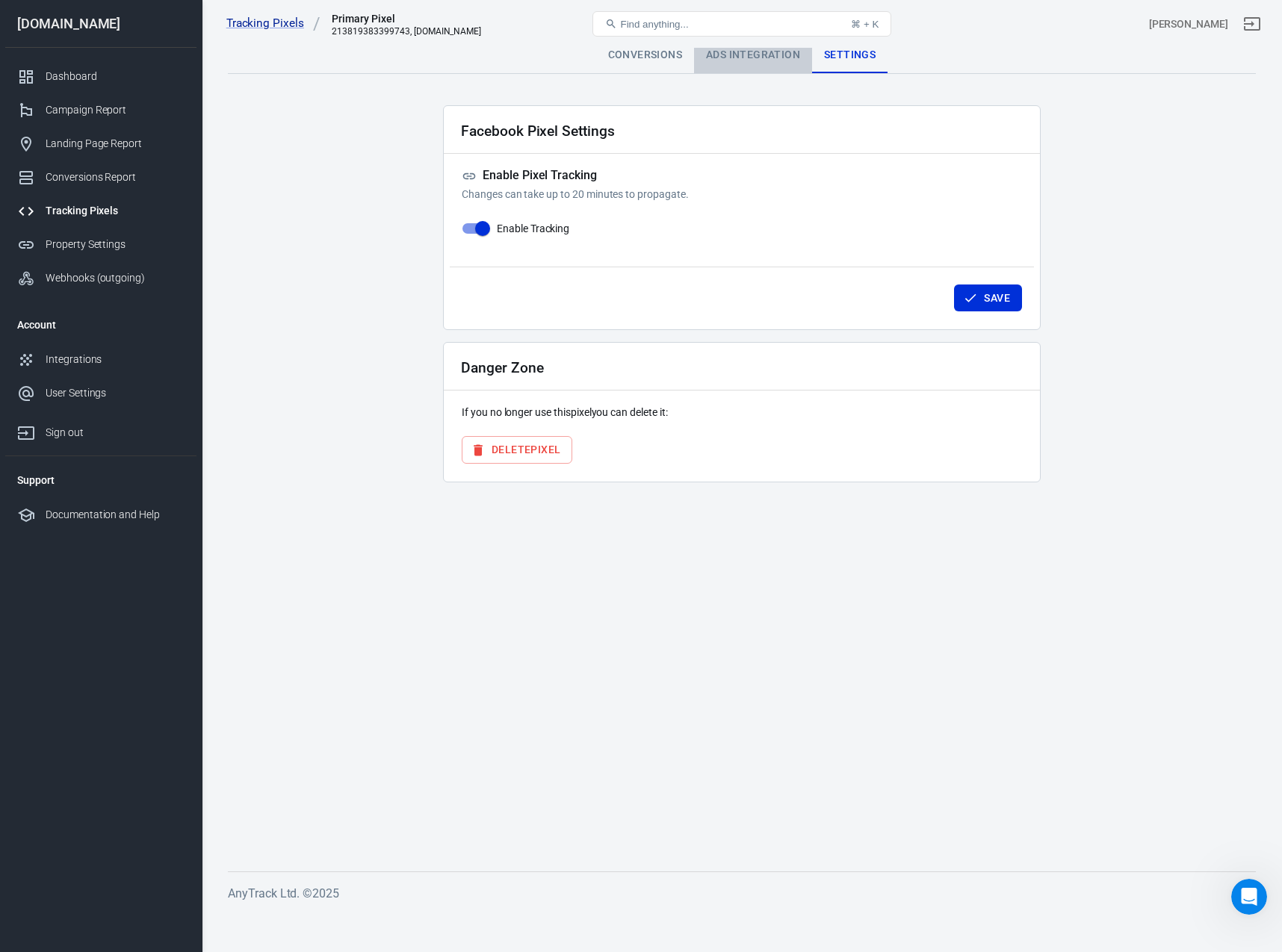
click at [744, 62] on div "Ads Integration" at bounding box center [752, 55] width 118 height 36
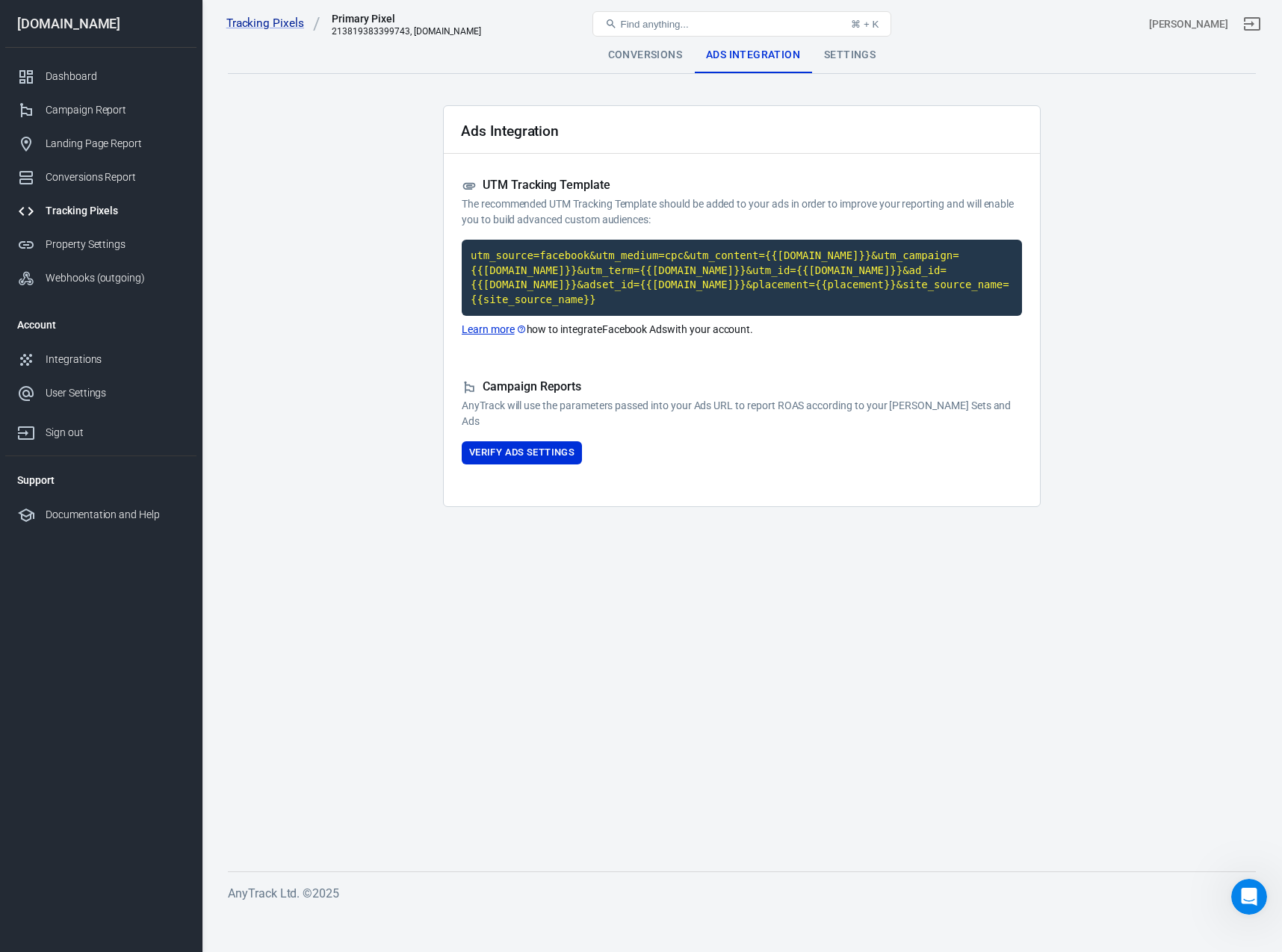
click at [652, 62] on div "Conversions" at bounding box center [644, 55] width 98 height 36
